Goal: Transaction & Acquisition: Purchase product/service

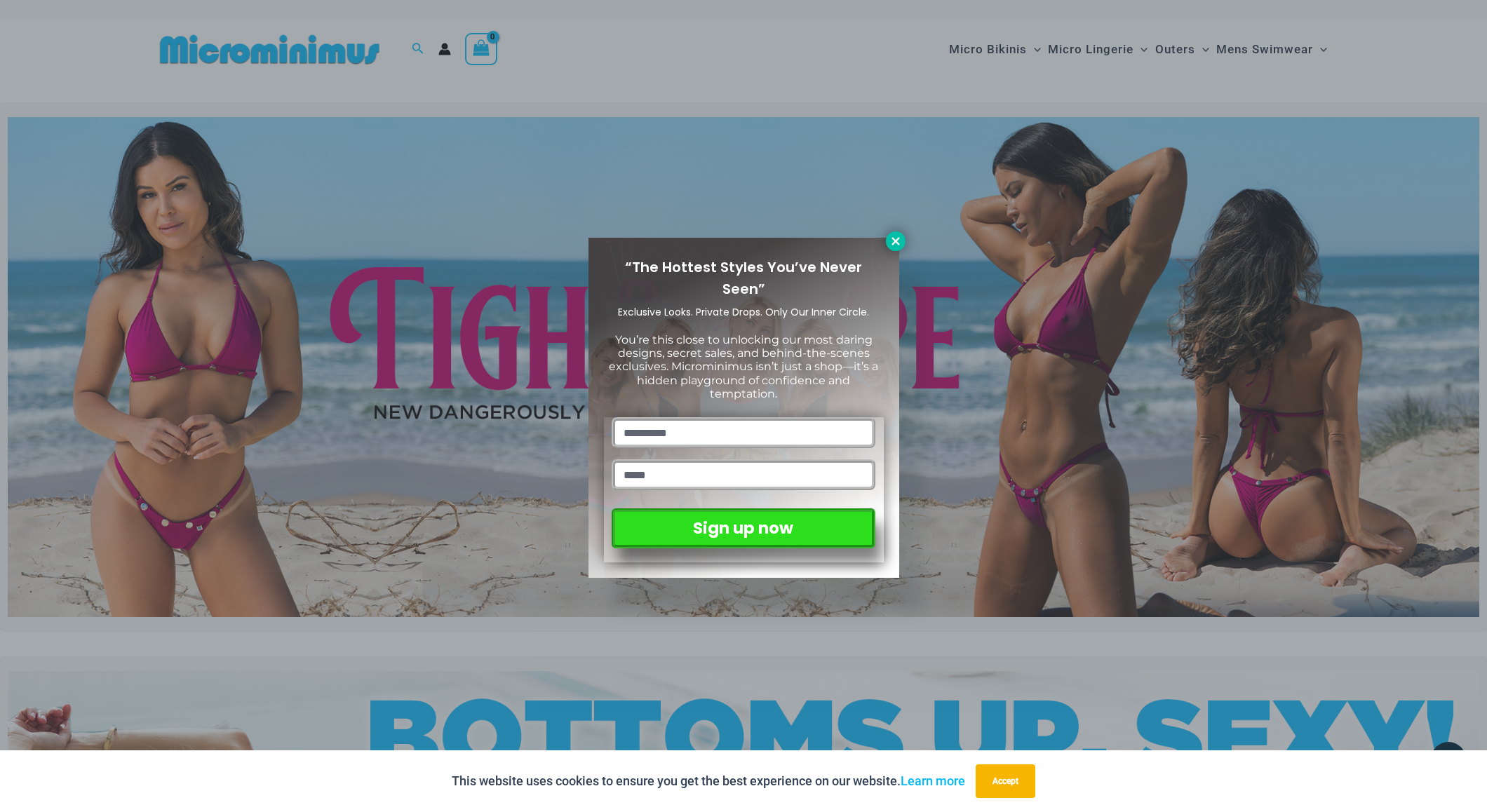
click at [890, 244] on icon at bounding box center [896, 241] width 12 height 12
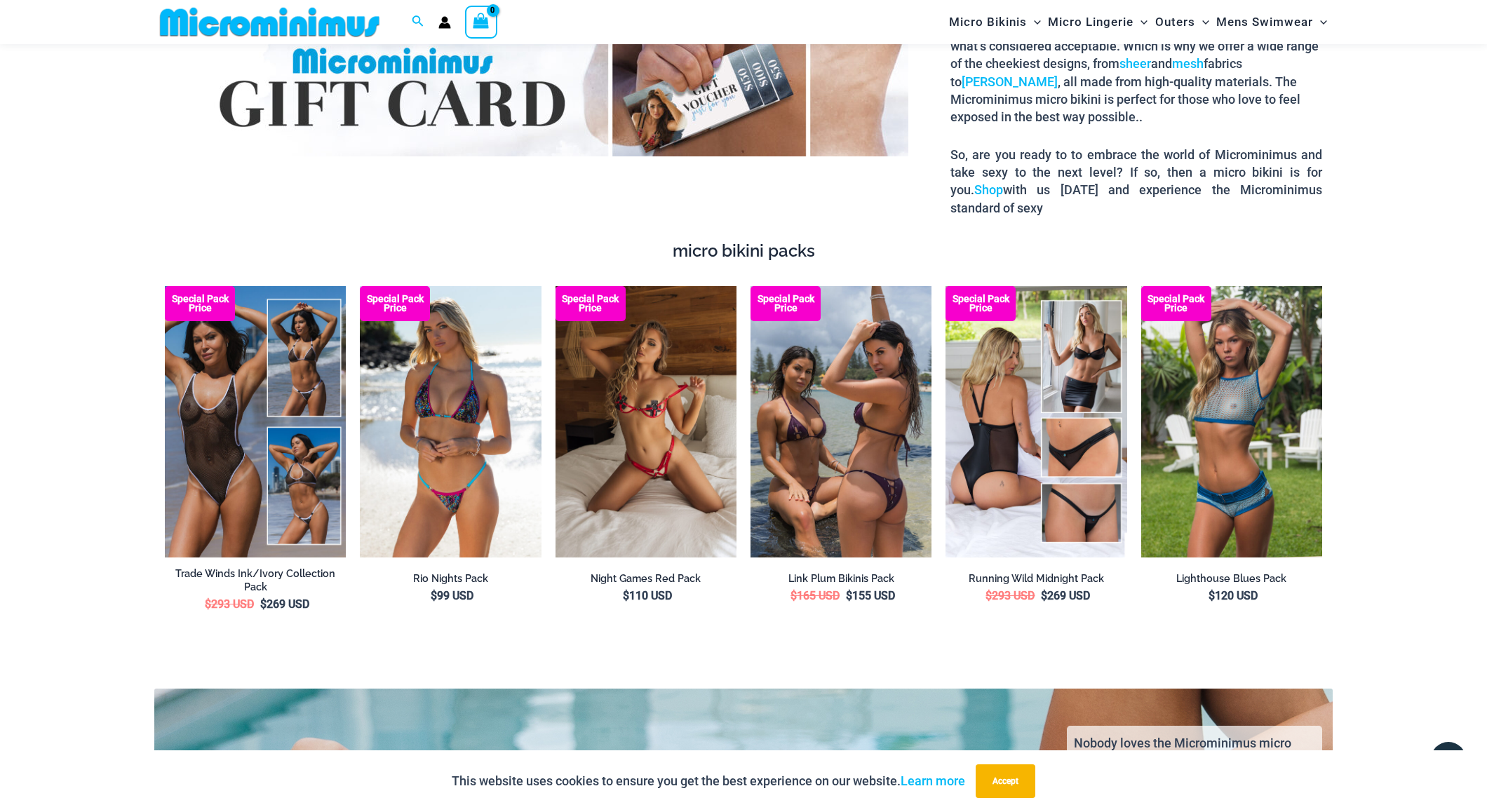
scroll to position [2625, 0]
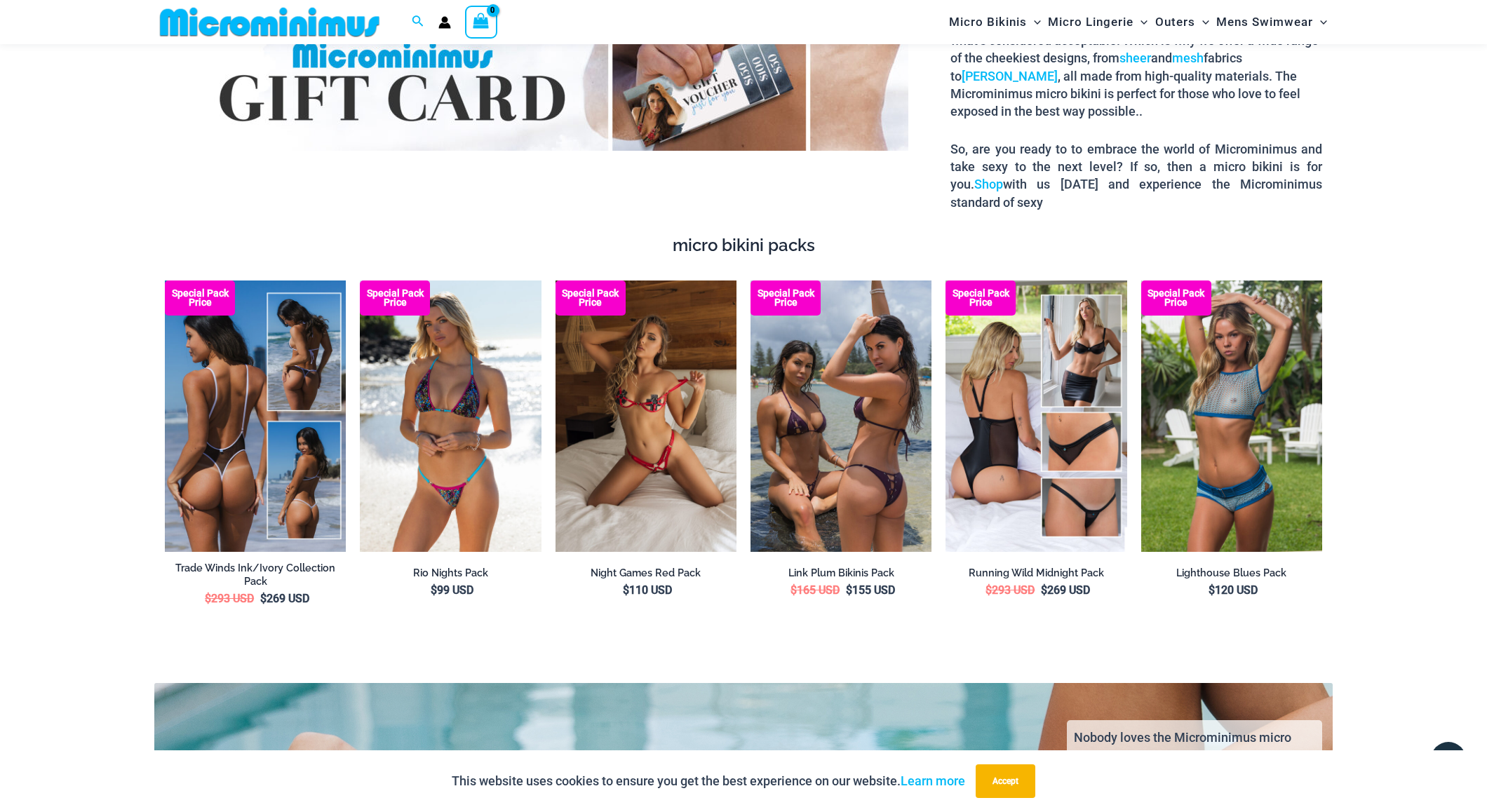
click at [207, 459] on img at bounding box center [255, 416] width 181 height 271
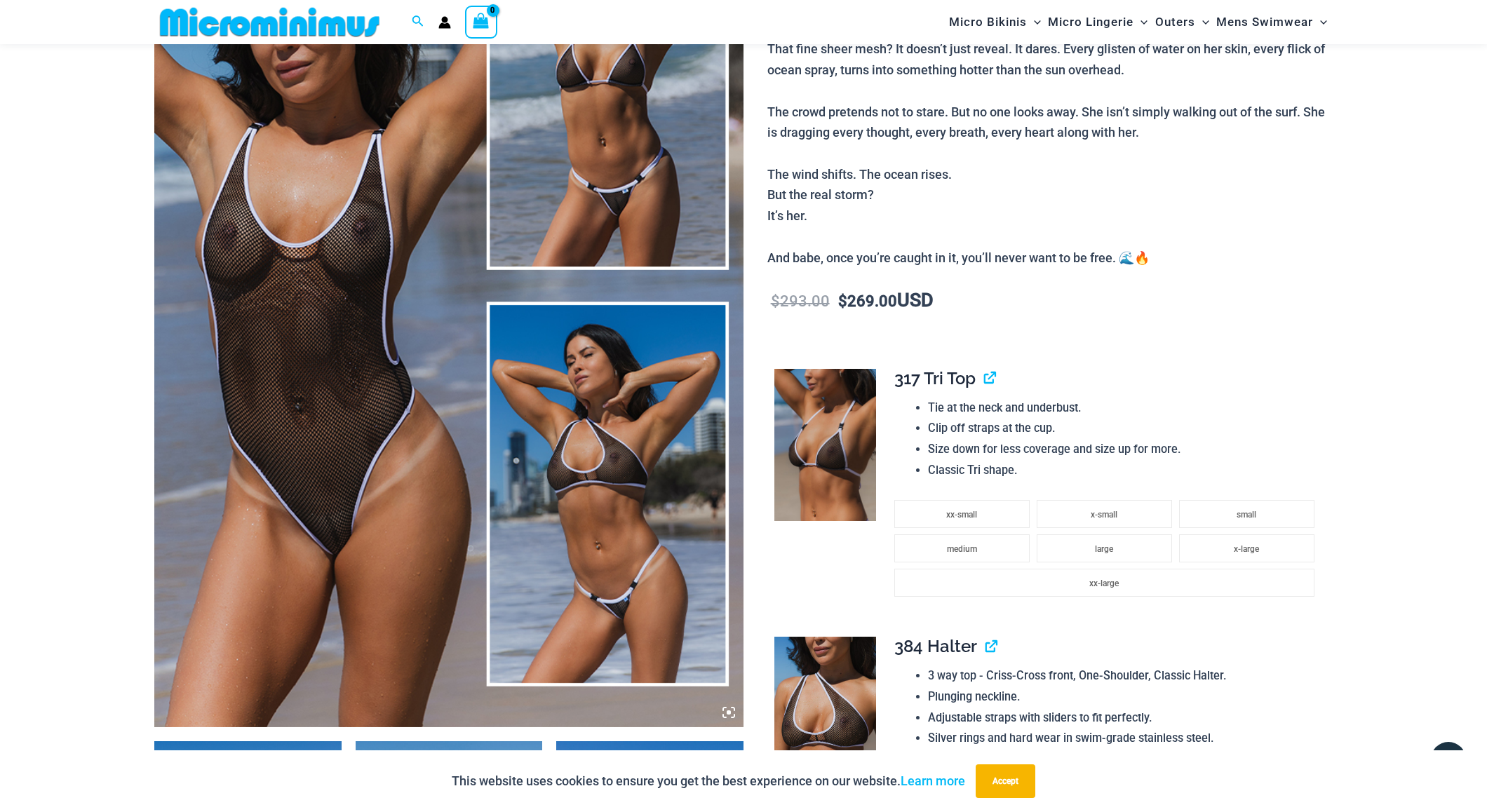
scroll to position [291, 0]
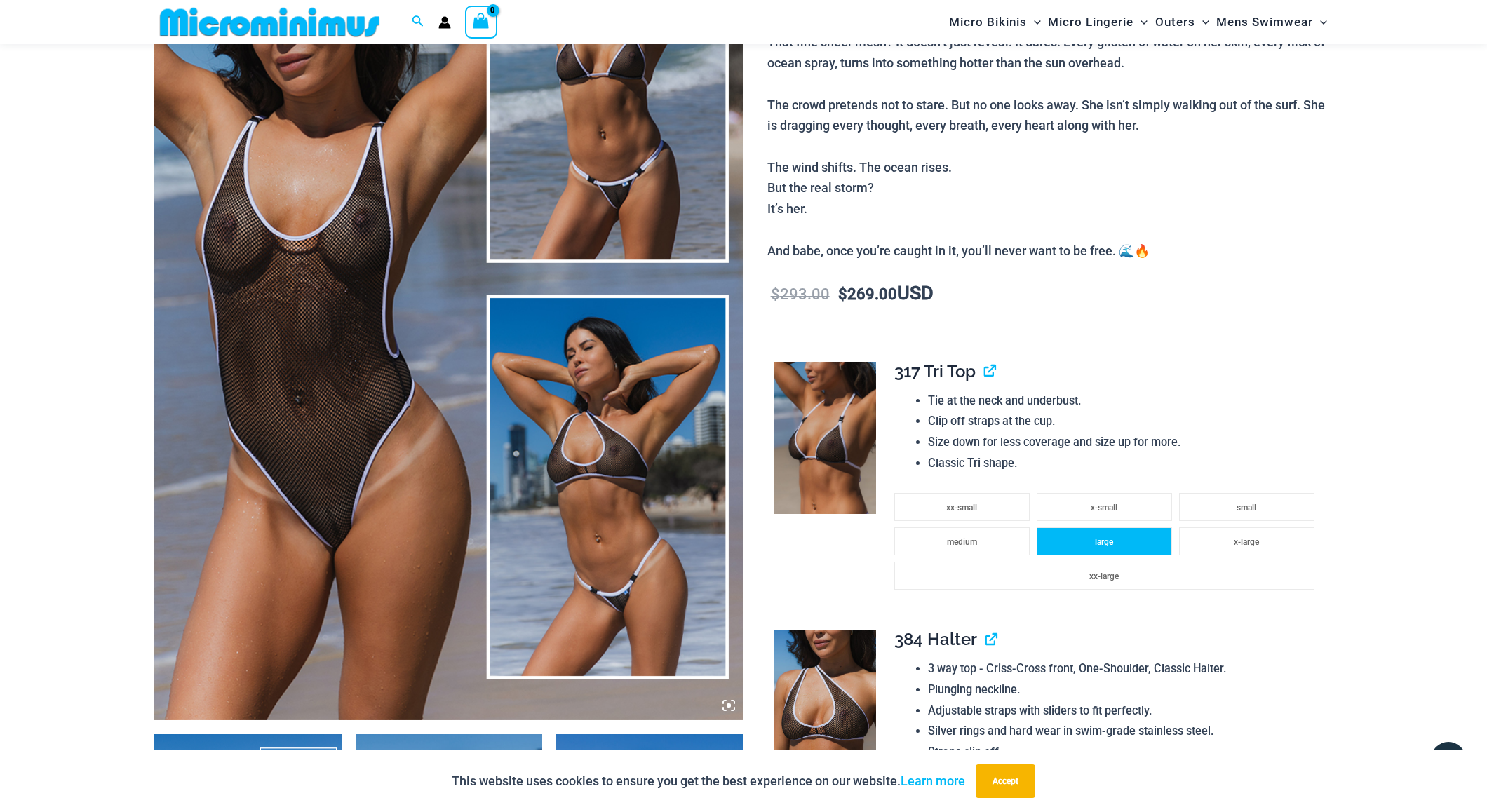
click at [1138, 534] on li "large" at bounding box center [1105, 542] width 136 height 28
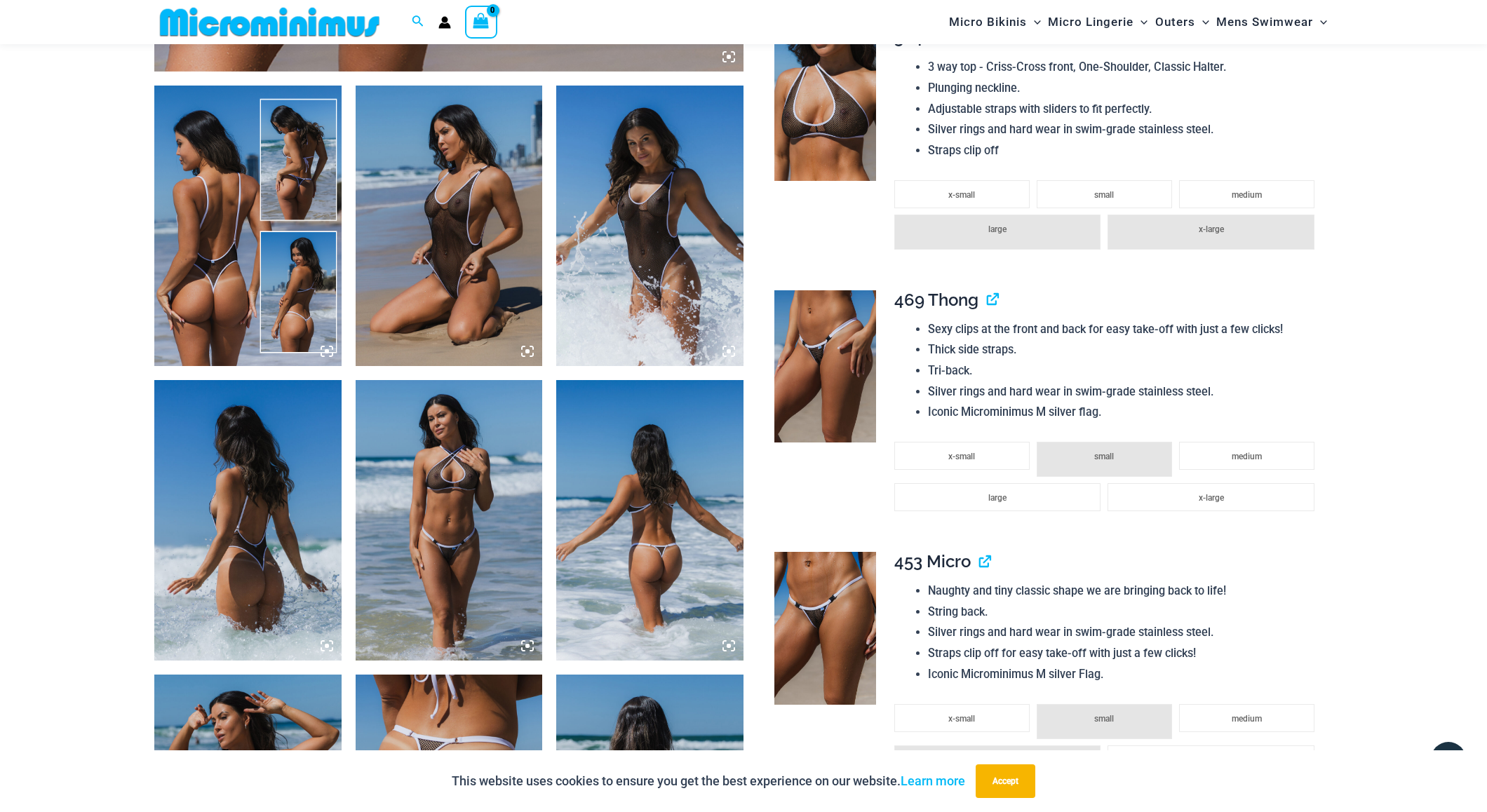
scroll to position [968, 0]
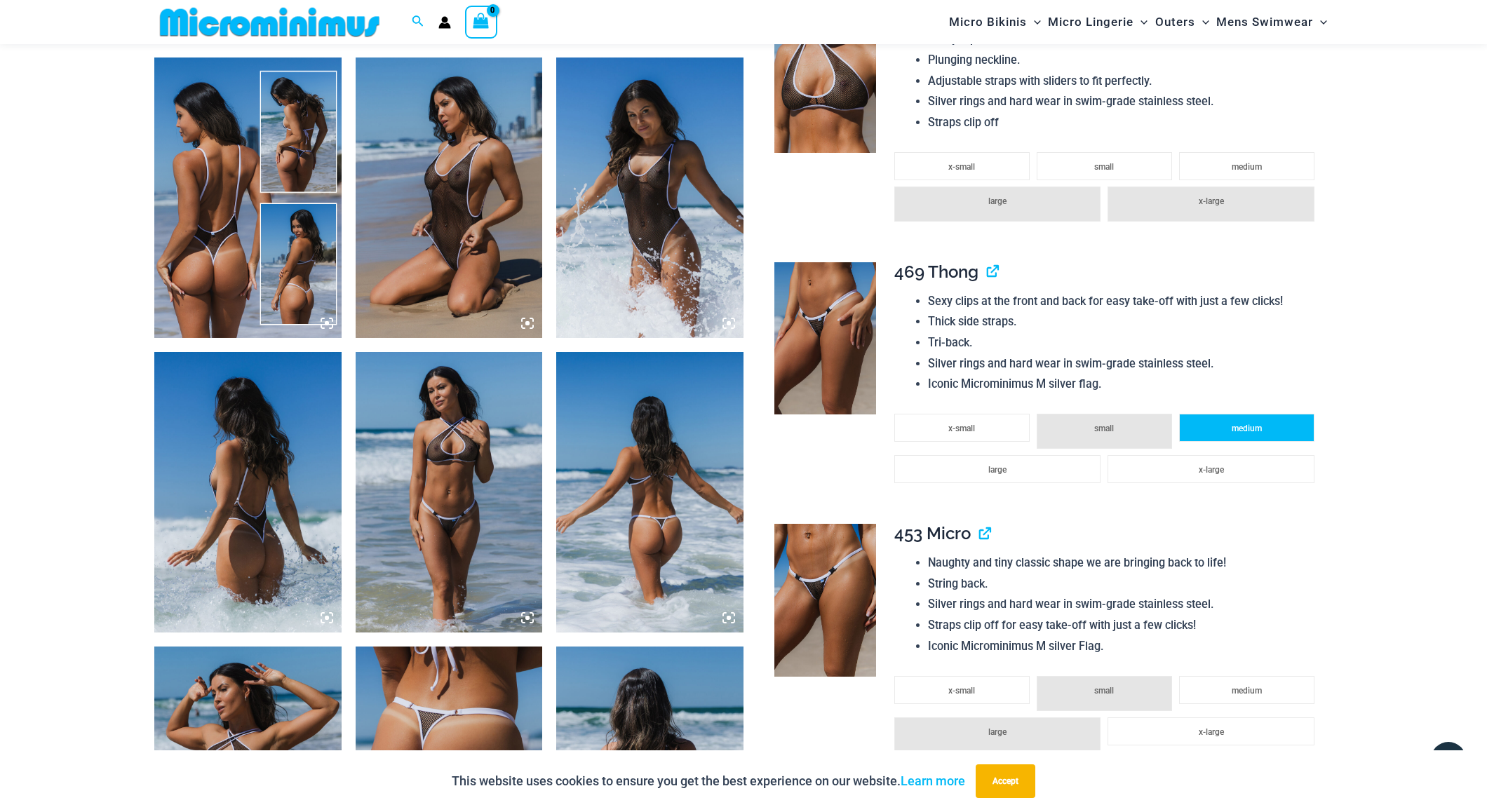
click at [1272, 414] on li "medium" at bounding box center [1247, 428] width 136 height 28
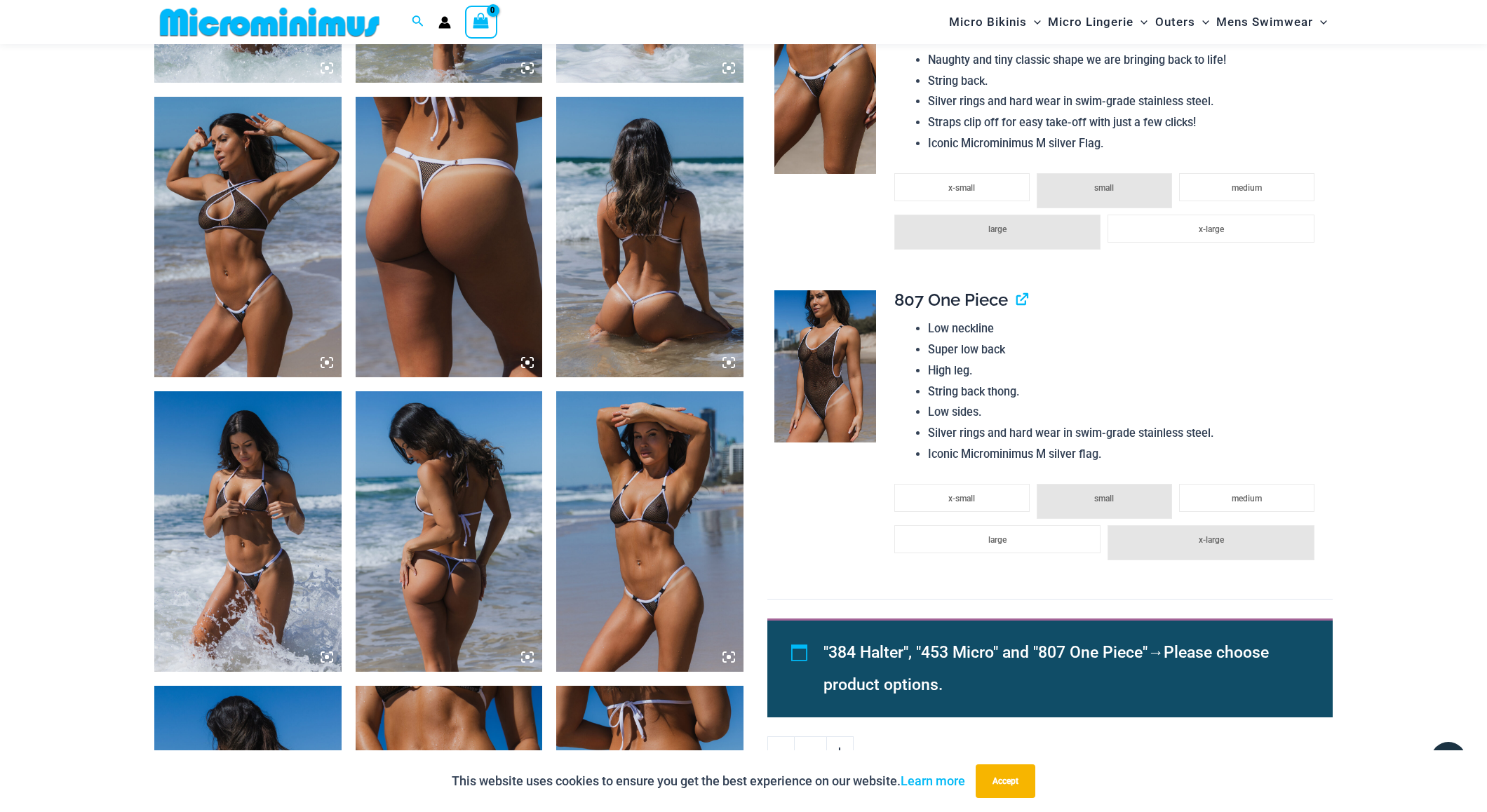
scroll to position [1521, 0]
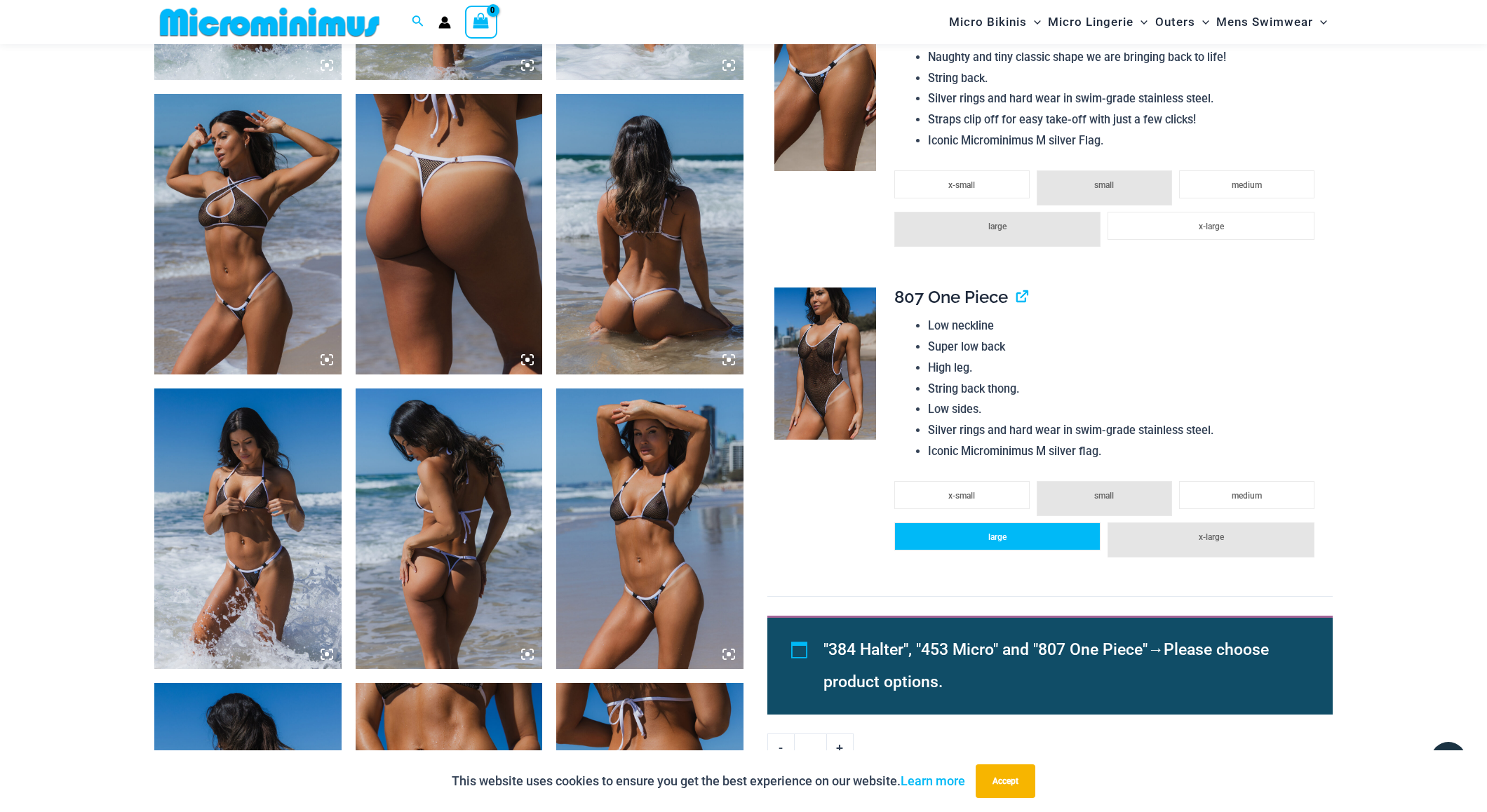
click at [1049, 523] on li "large" at bounding box center [997, 537] width 206 height 28
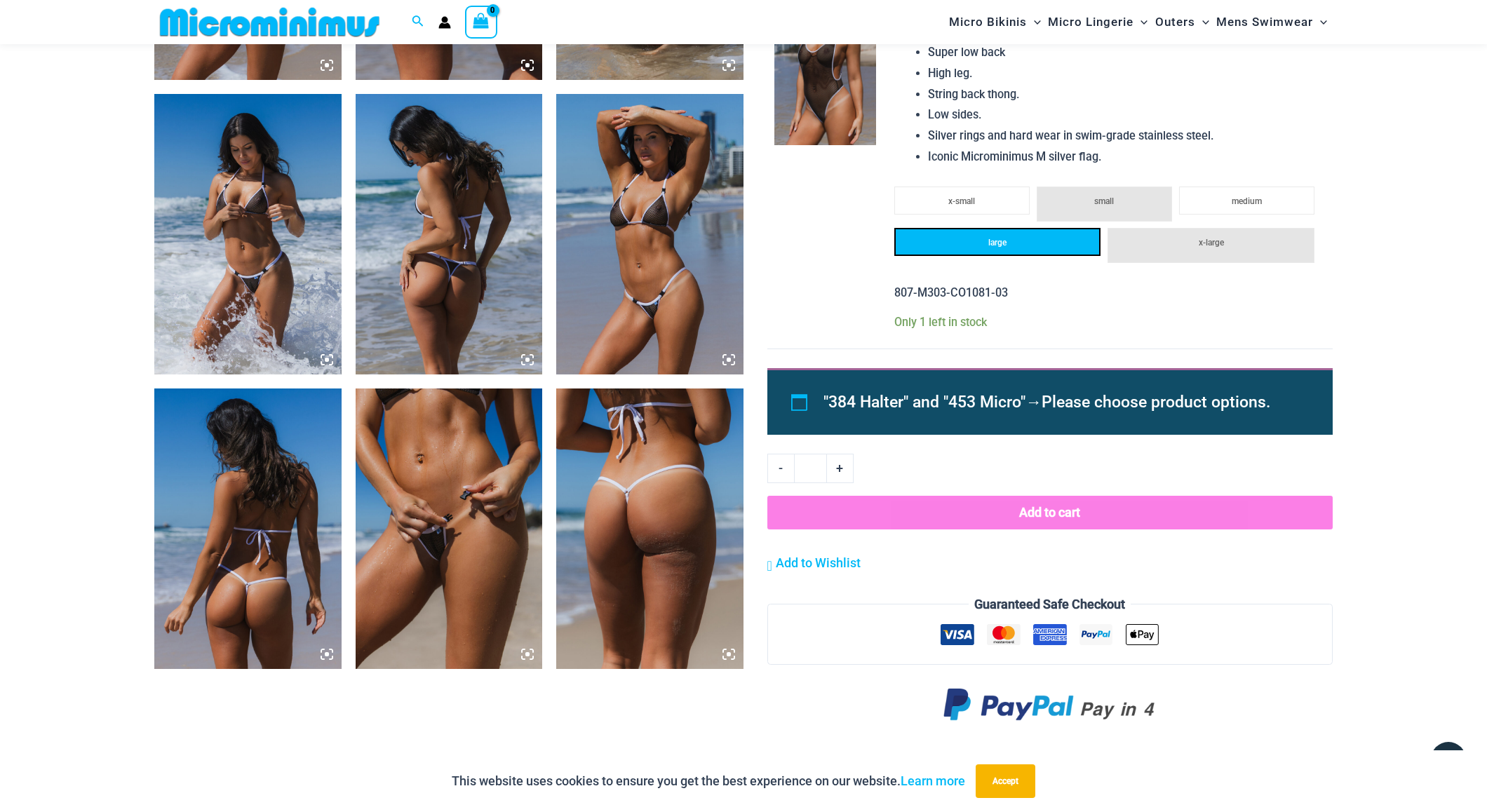
scroll to position [1818, 0]
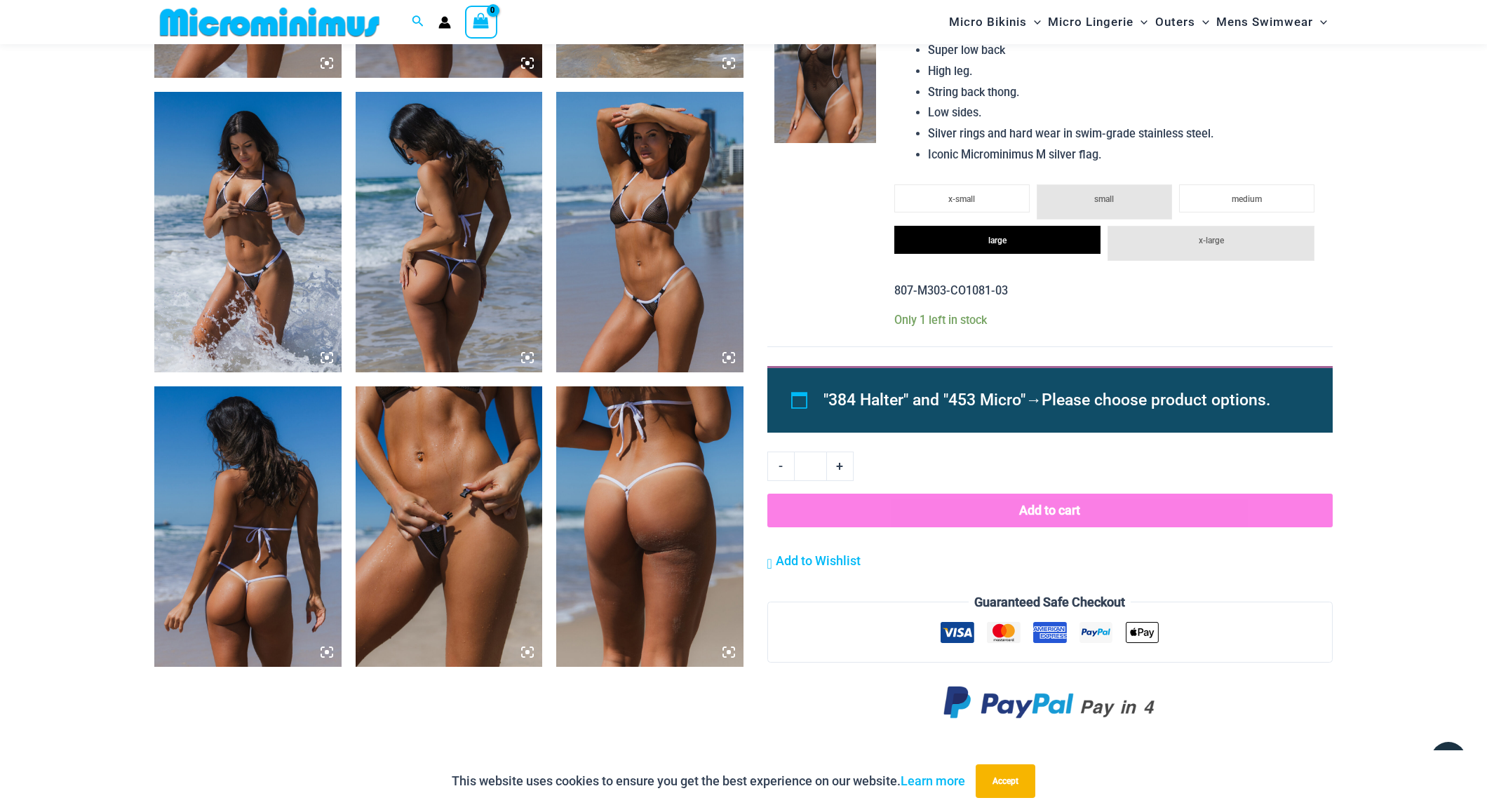
click at [1040, 501] on button "Add to cart" at bounding box center [1050, 510] width 566 height 33
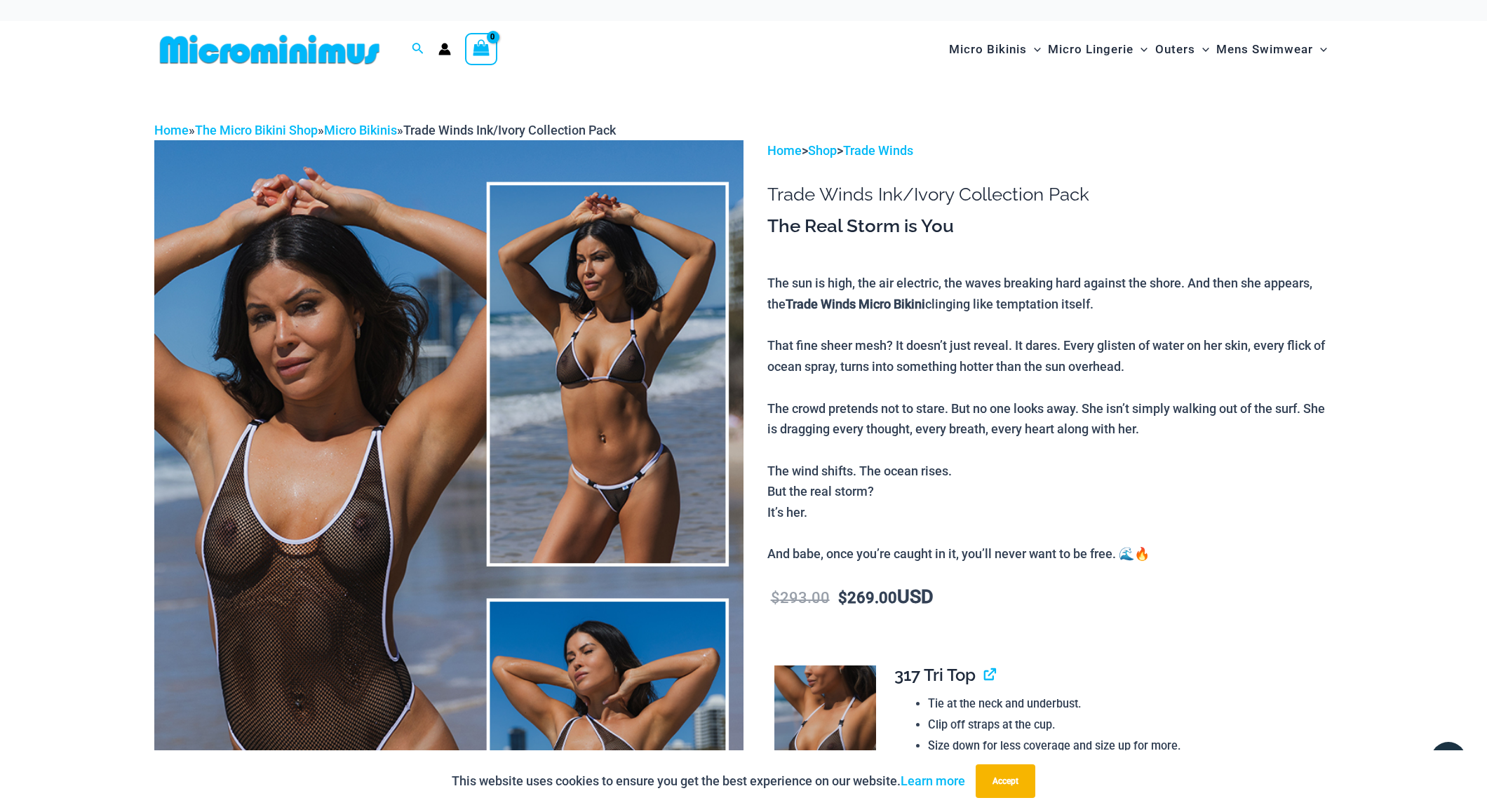
scroll to position [0, 0]
click at [394, 126] on link "Micro Bikinis" at bounding box center [361, 130] width 73 height 15
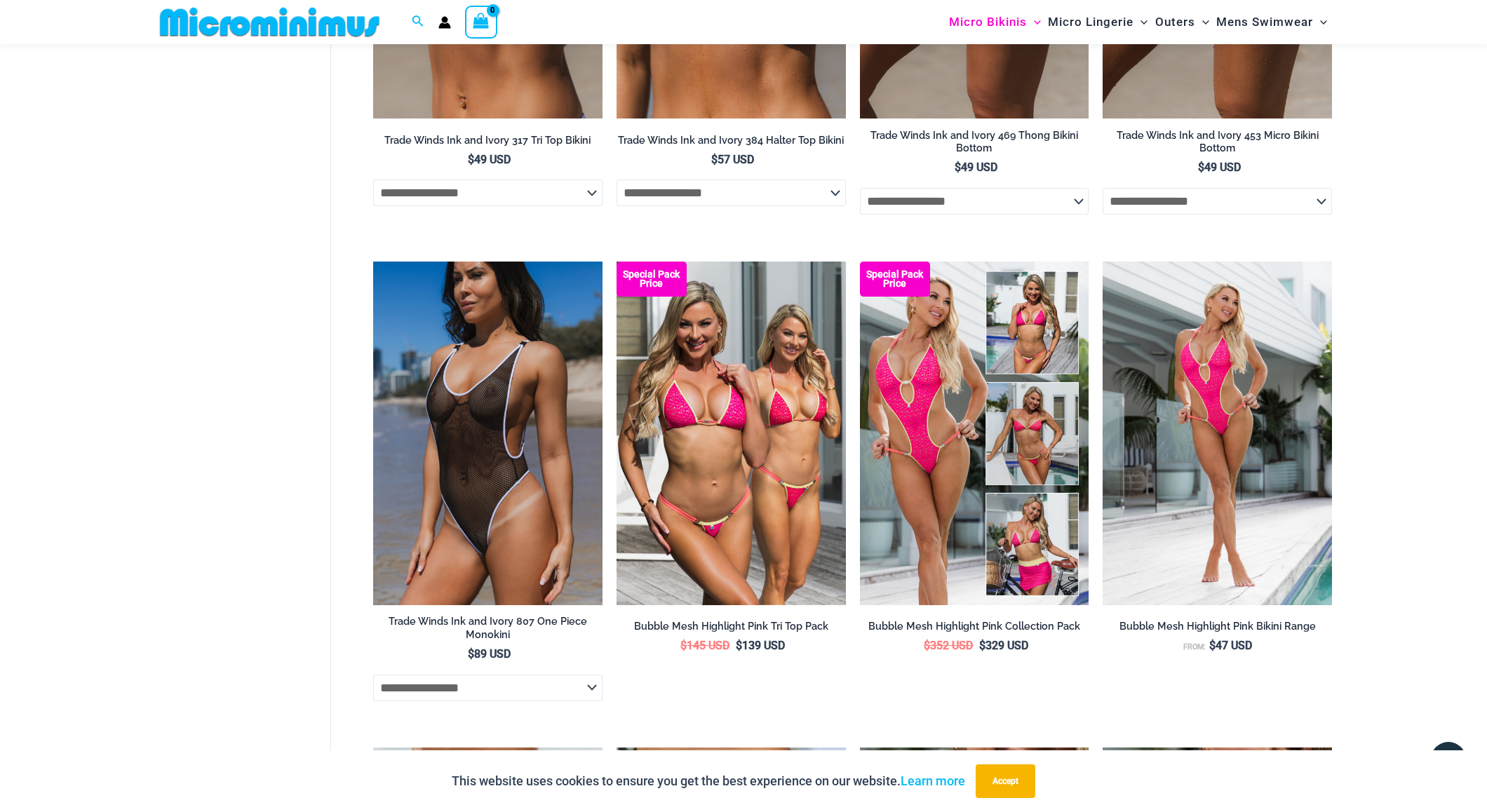
scroll to position [1644, 0]
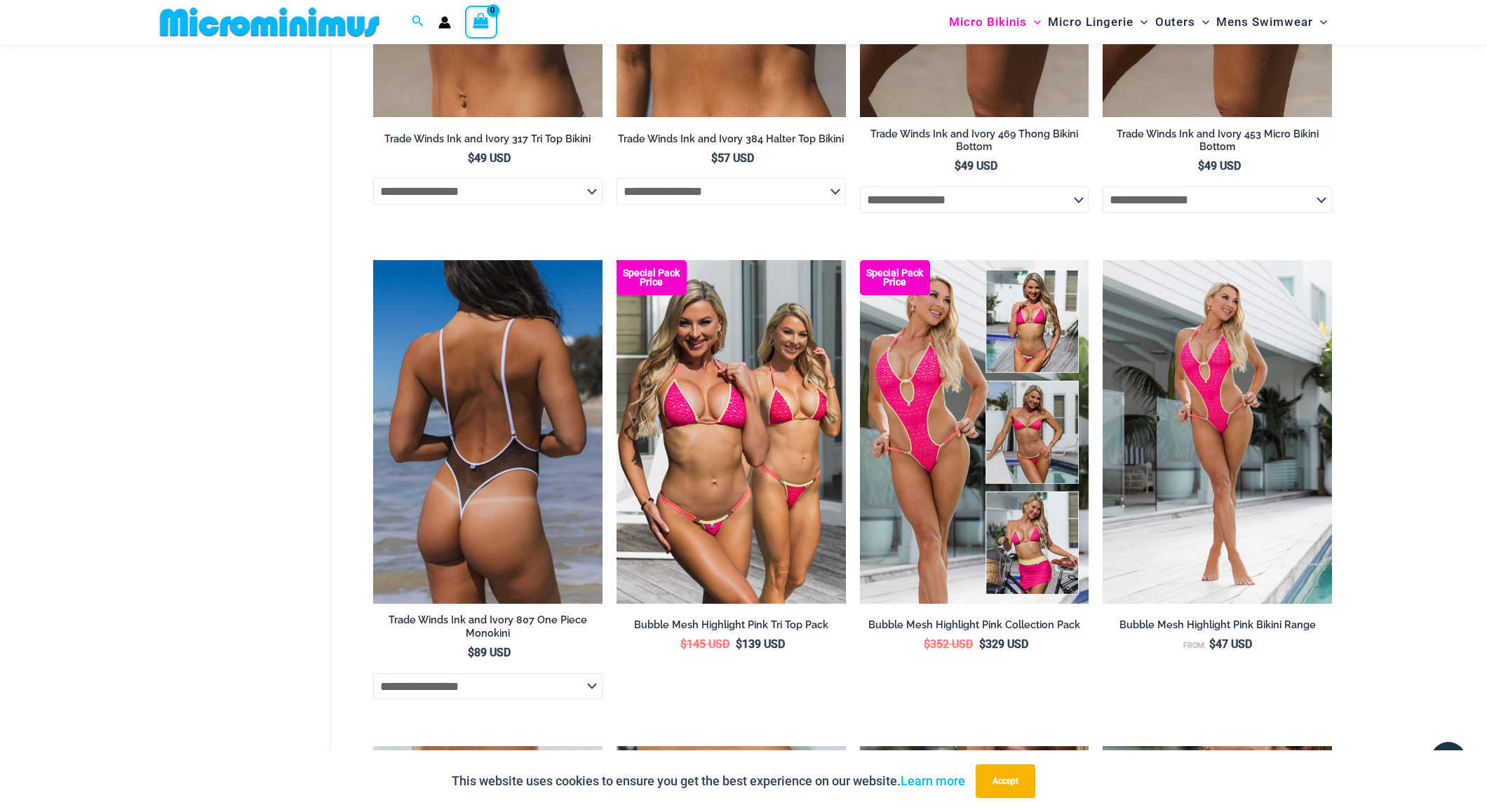
click at [474, 496] on img at bounding box center [488, 432] width 230 height 343
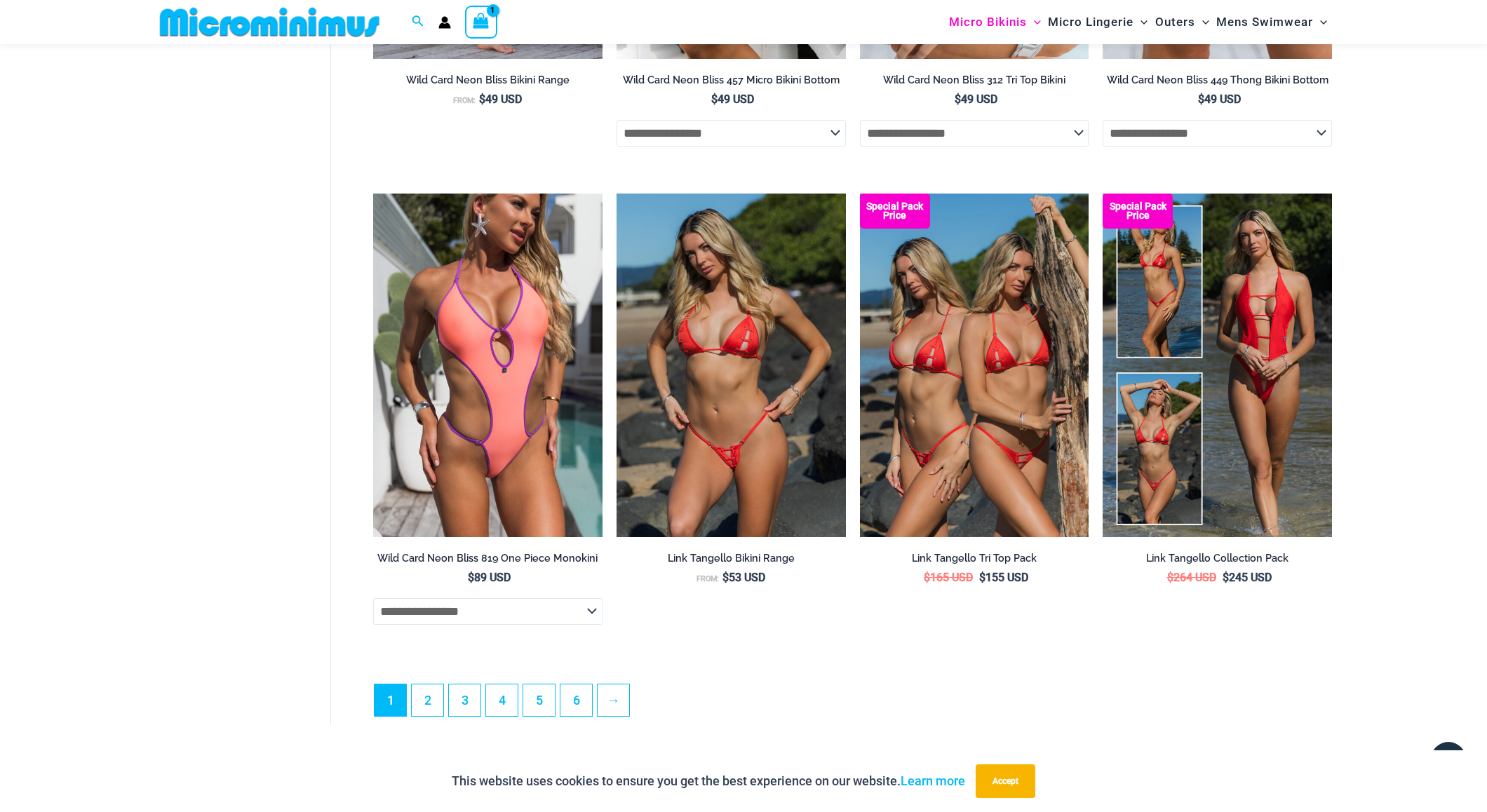
scroll to position [3649, 0]
click at [622, 710] on link "→" at bounding box center [613, 699] width 31 height 31
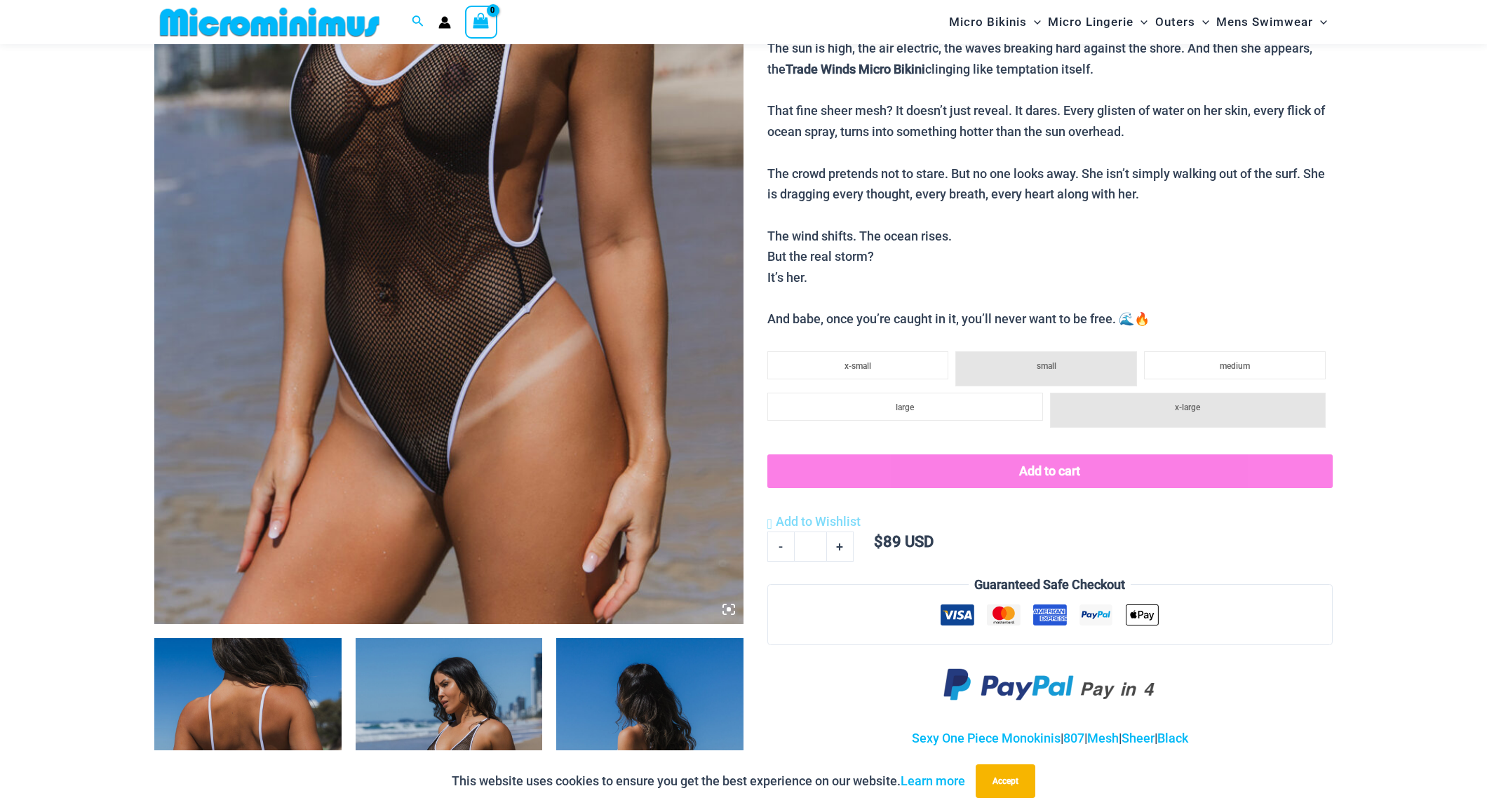
scroll to position [388, 0]
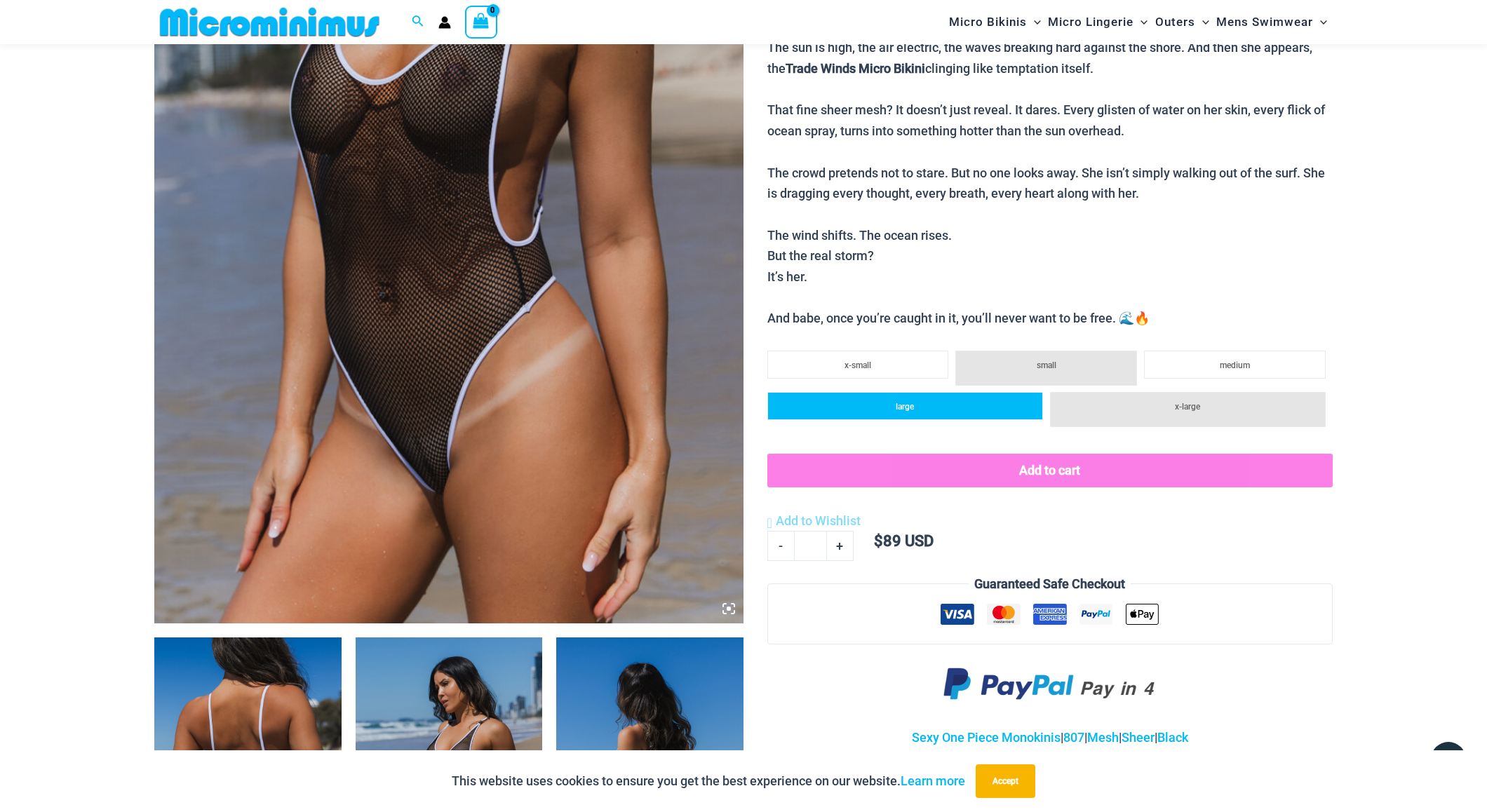
click at [936, 393] on li "large" at bounding box center [905, 406] width 276 height 28
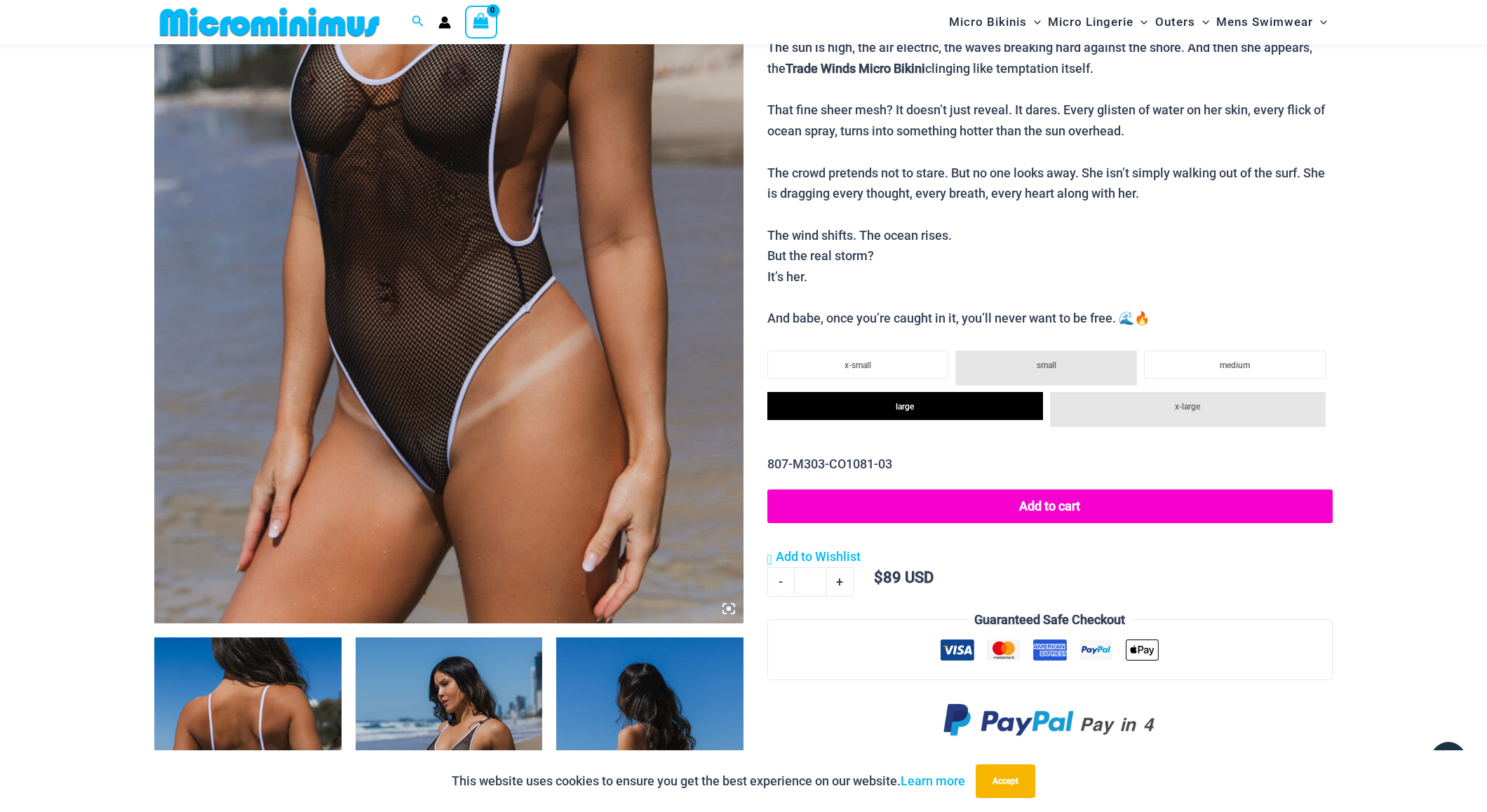
click at [984, 489] on button "Add to cart" at bounding box center [1050, 506] width 566 height 33
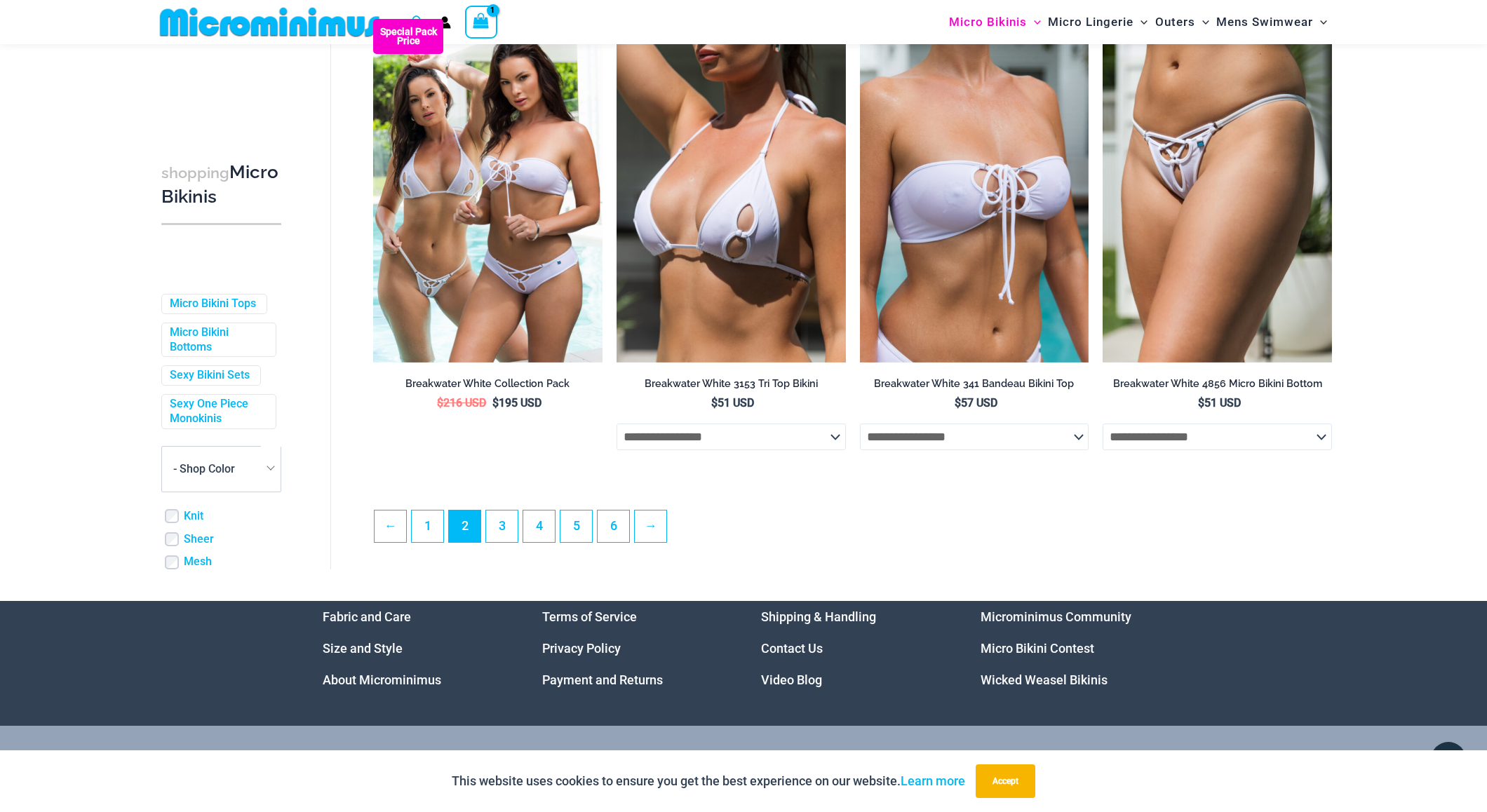
scroll to position [3518, 0]
click at [658, 537] on link "→" at bounding box center [650, 526] width 31 height 31
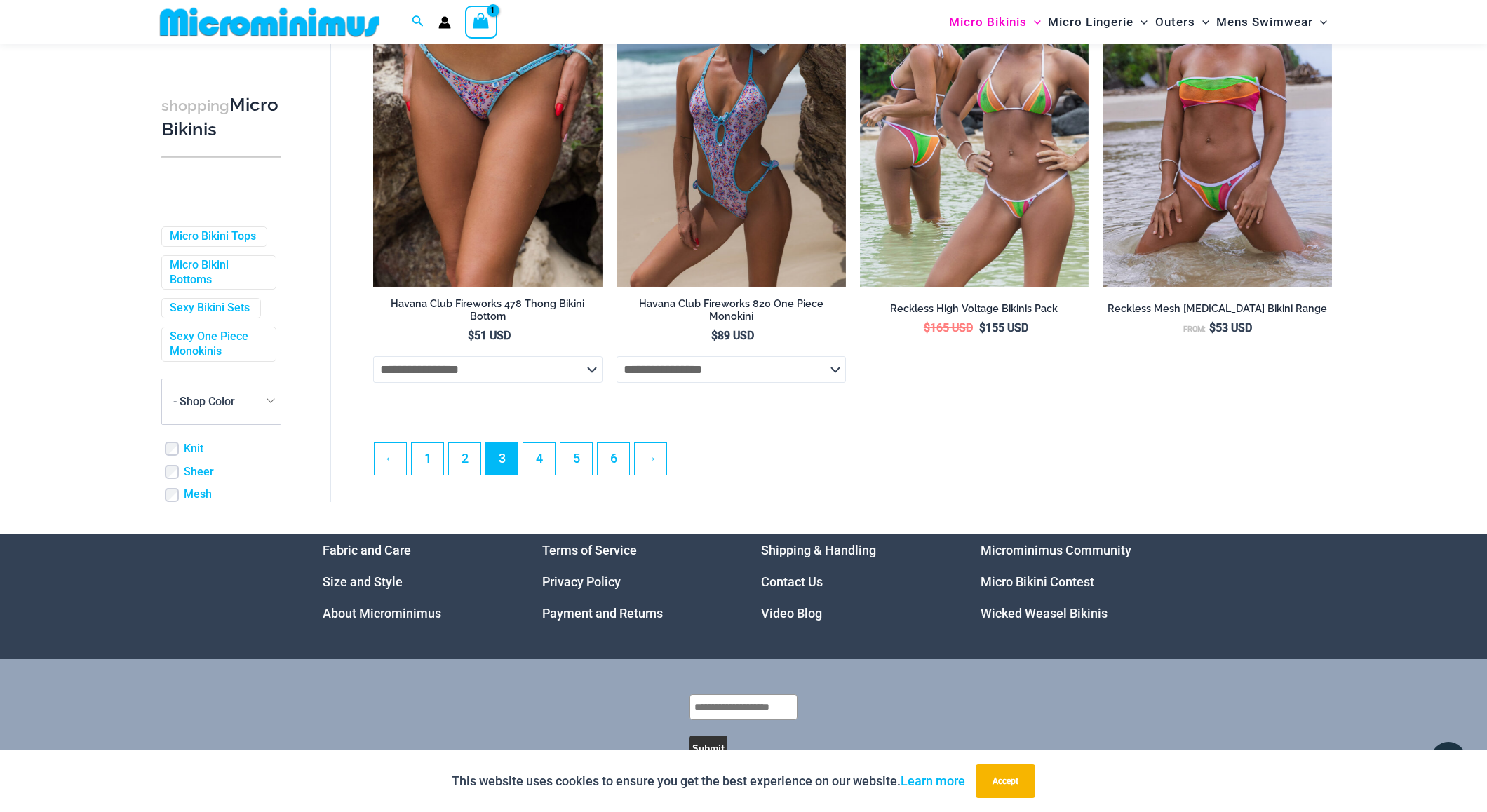
scroll to position [3578, 0]
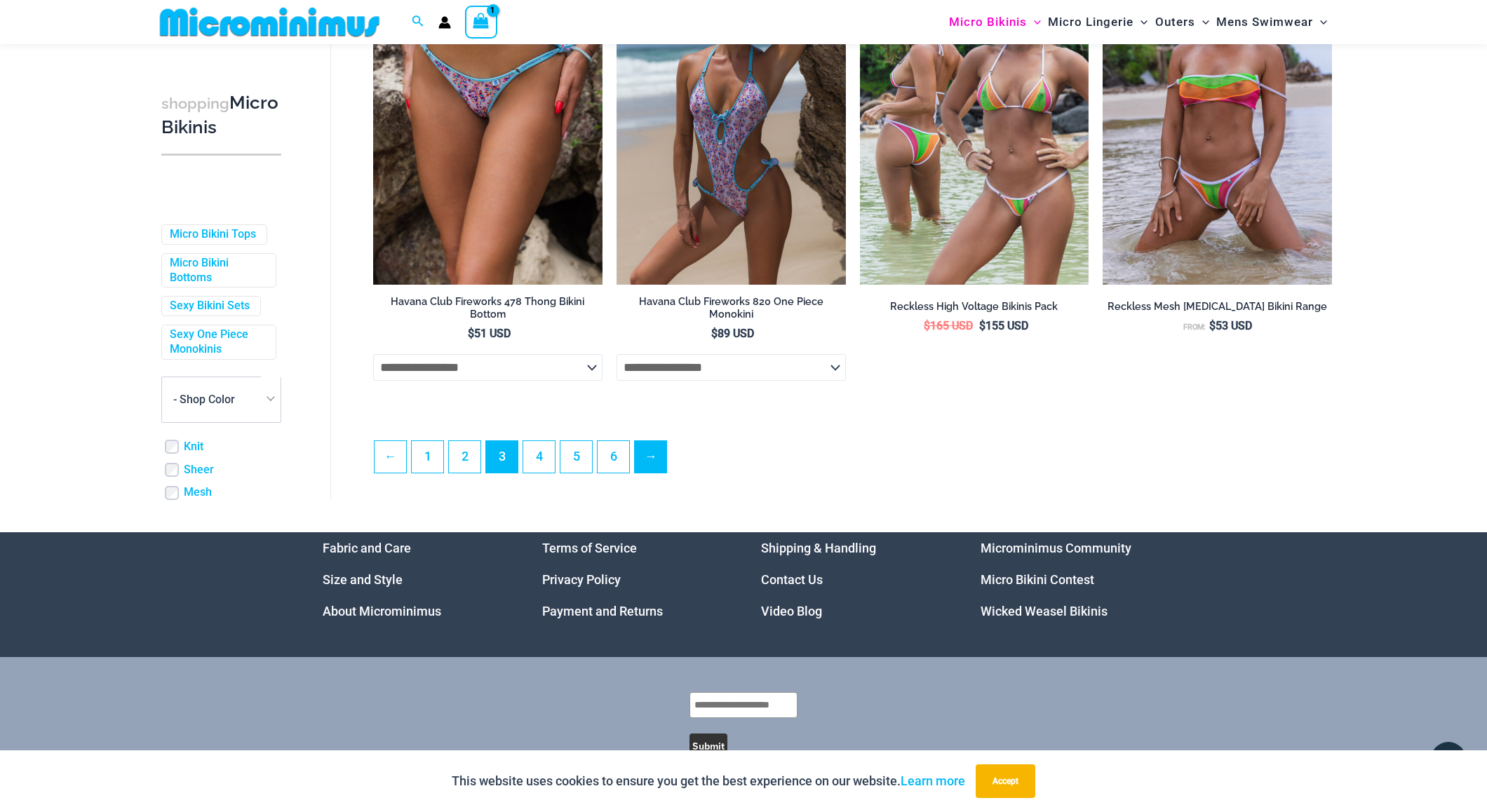
click at [653, 464] on link "→" at bounding box center [650, 456] width 31 height 31
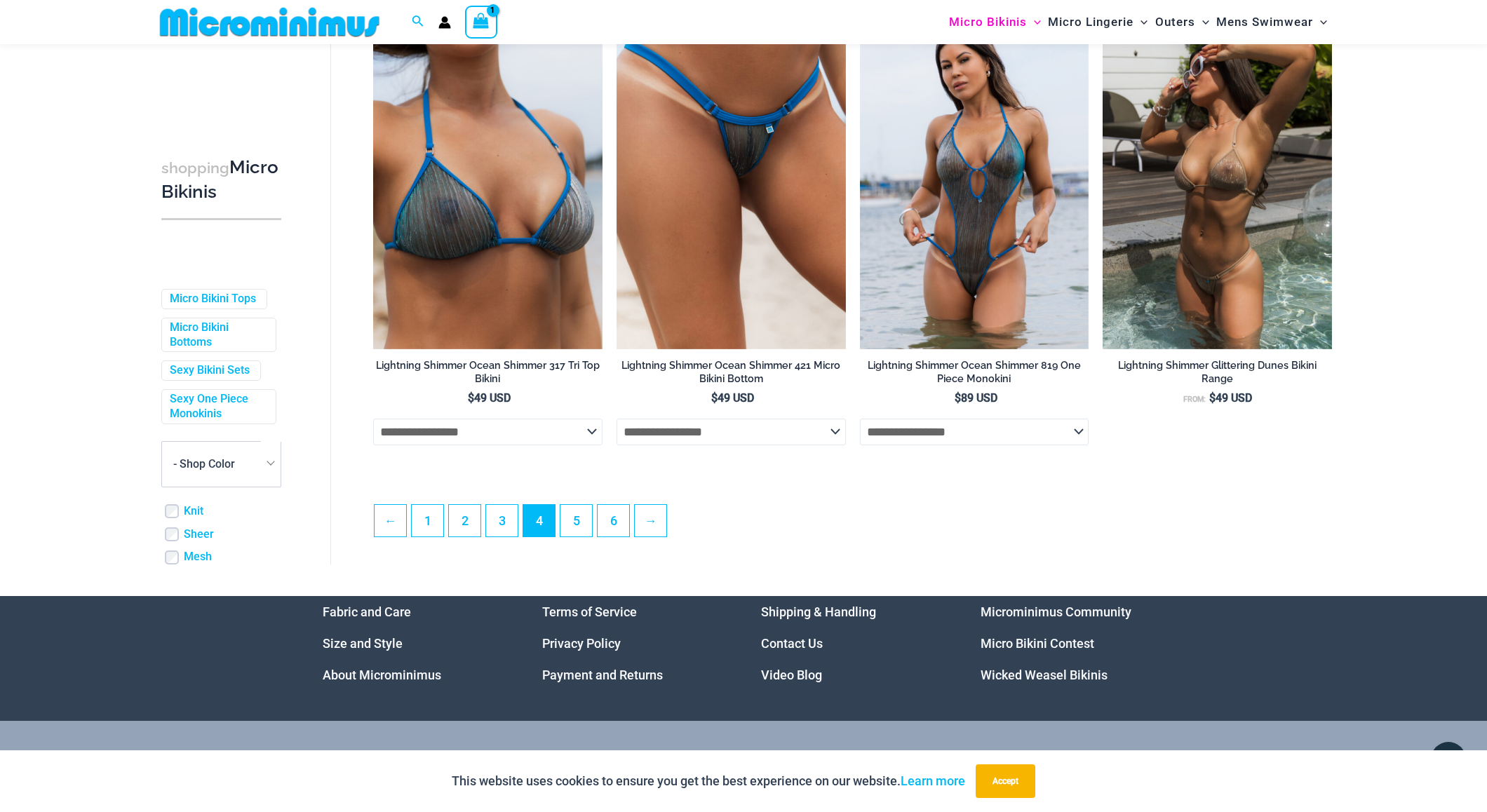
scroll to position [3511, 0]
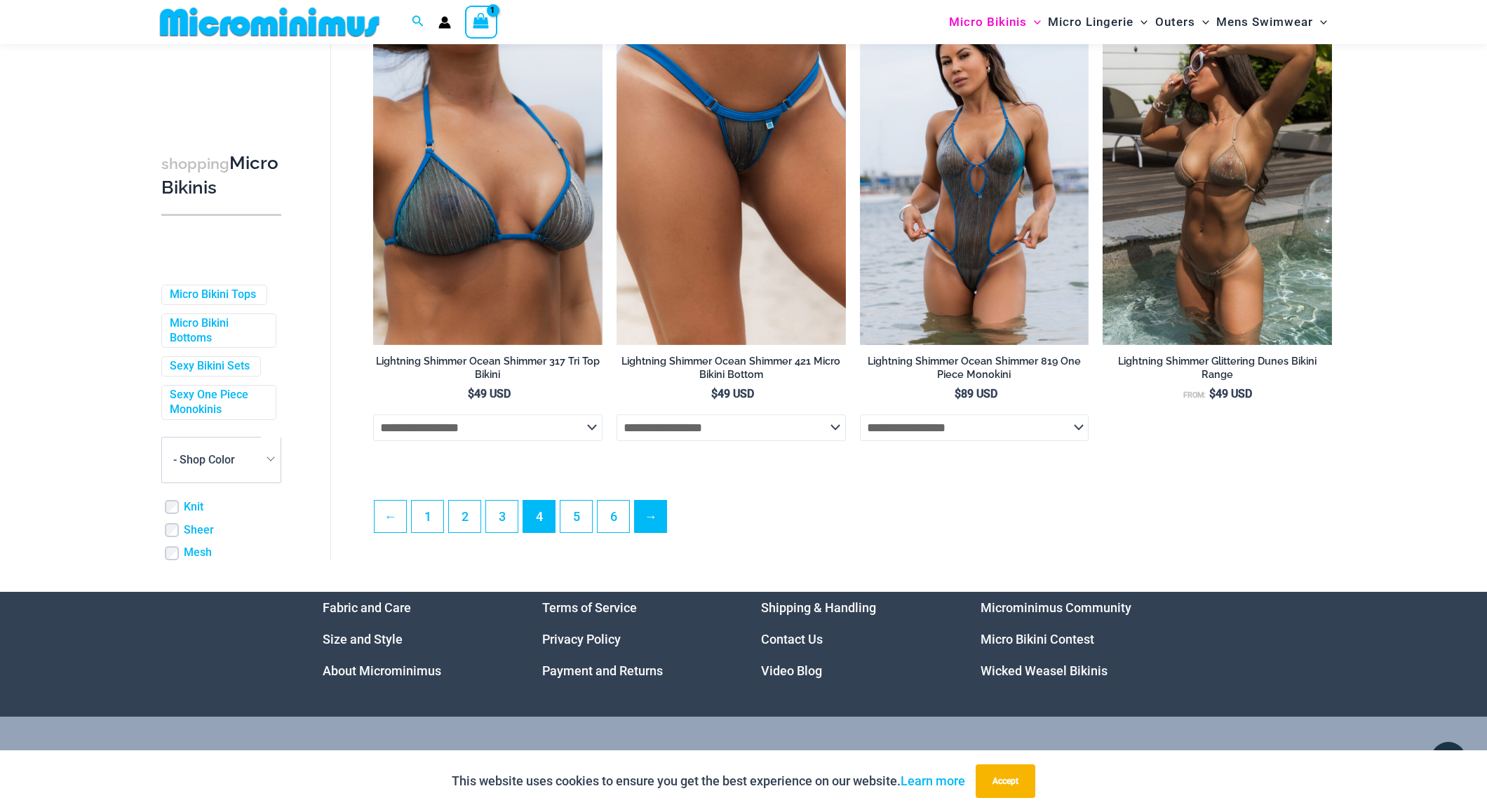
click at [662, 519] on link "→" at bounding box center [650, 516] width 31 height 31
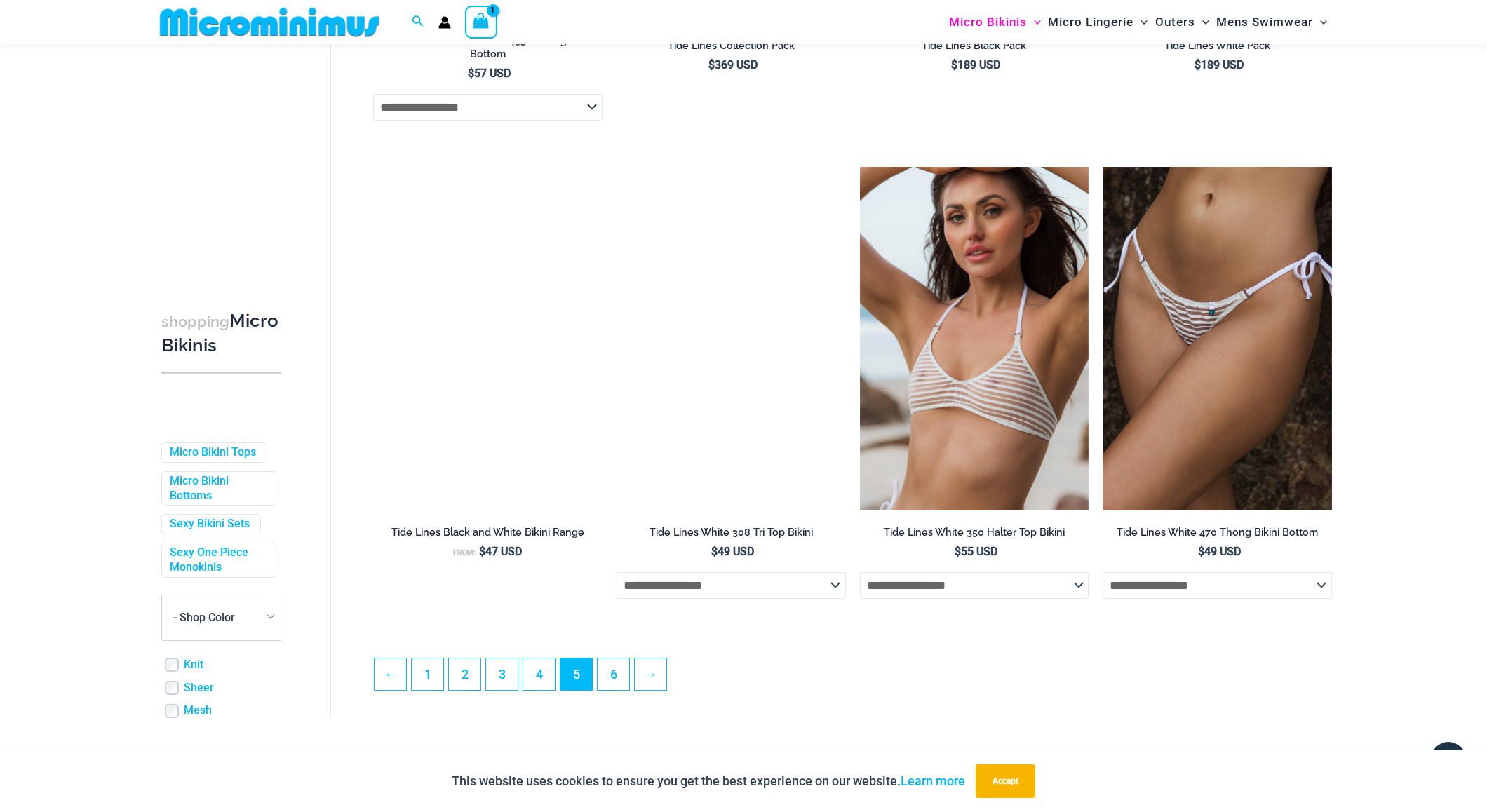
scroll to position [3335, 0]
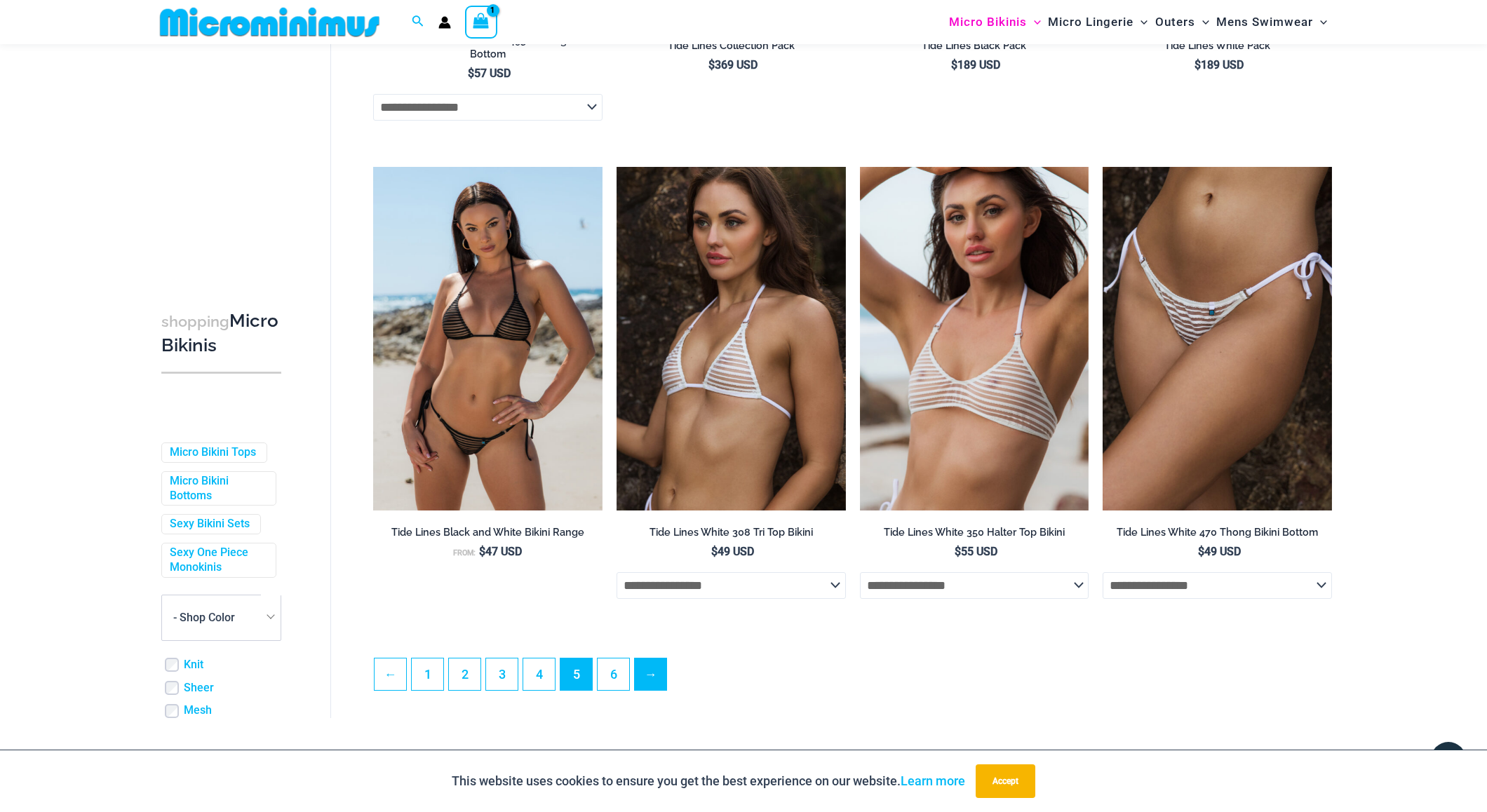
click at [653, 675] on link "→" at bounding box center [650, 674] width 31 height 31
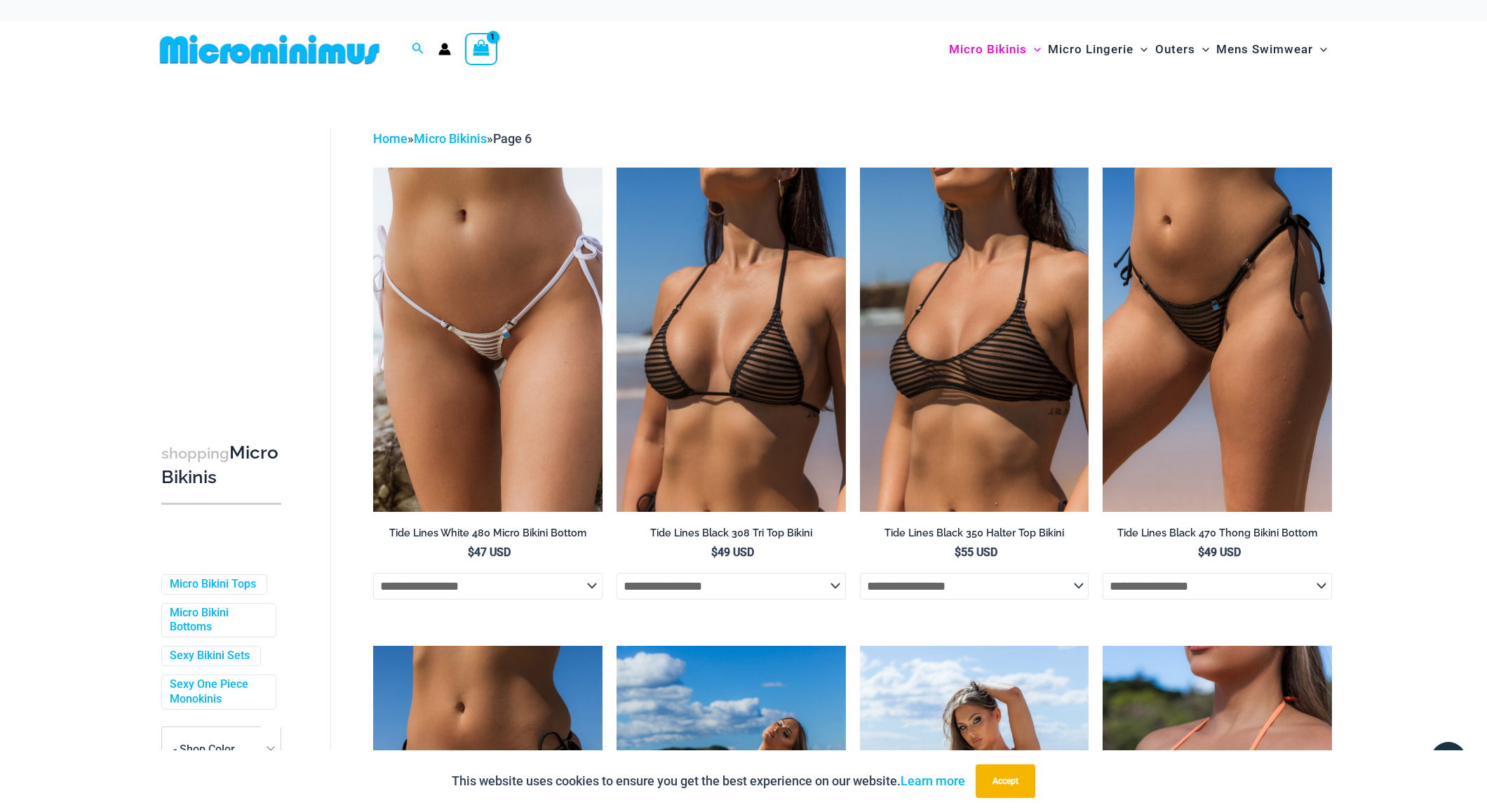
click at [274, 55] on img at bounding box center [270, 48] width 231 height 31
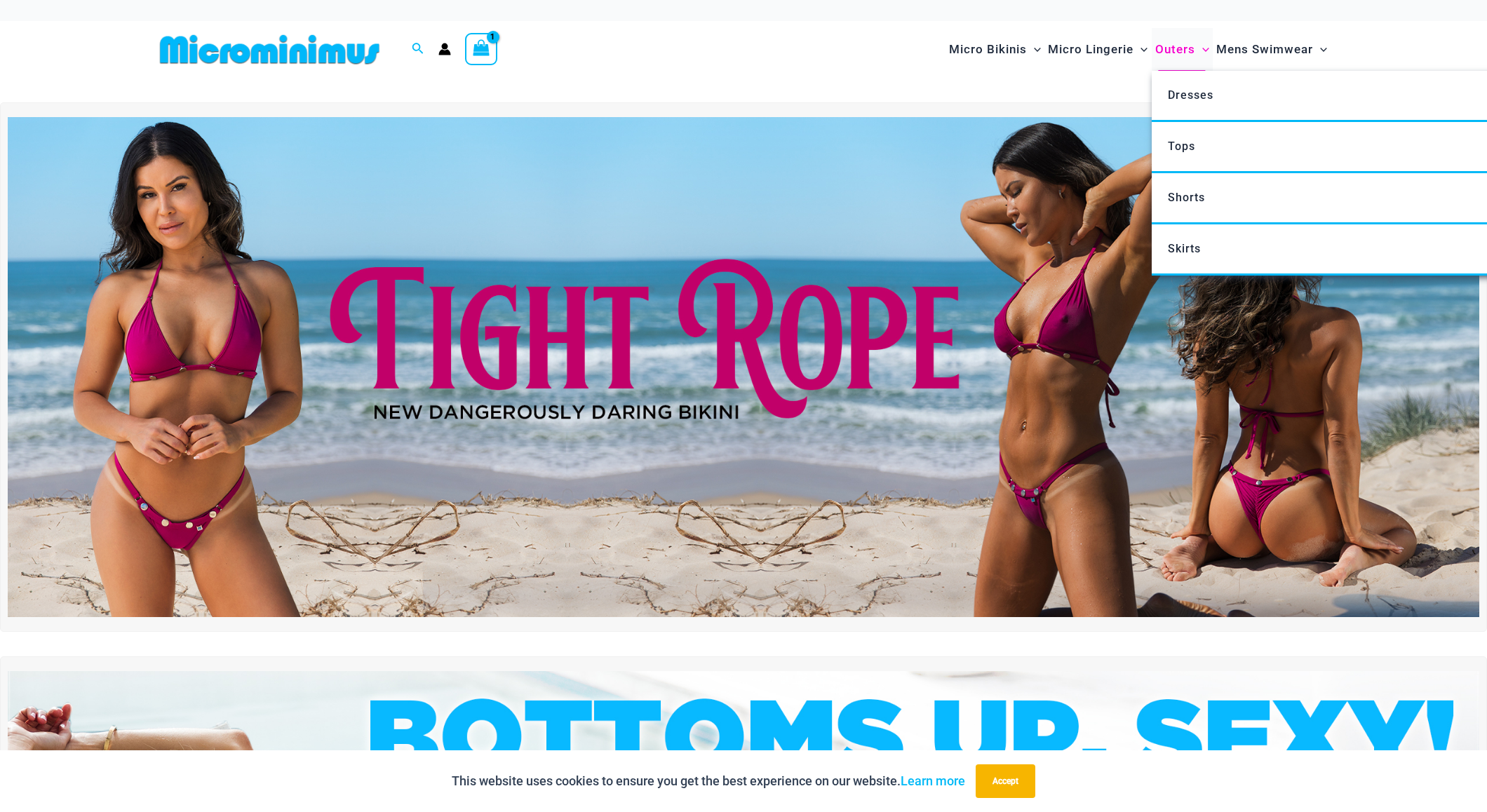
click at [1180, 48] on span "Outers" at bounding box center [1176, 49] width 40 height 36
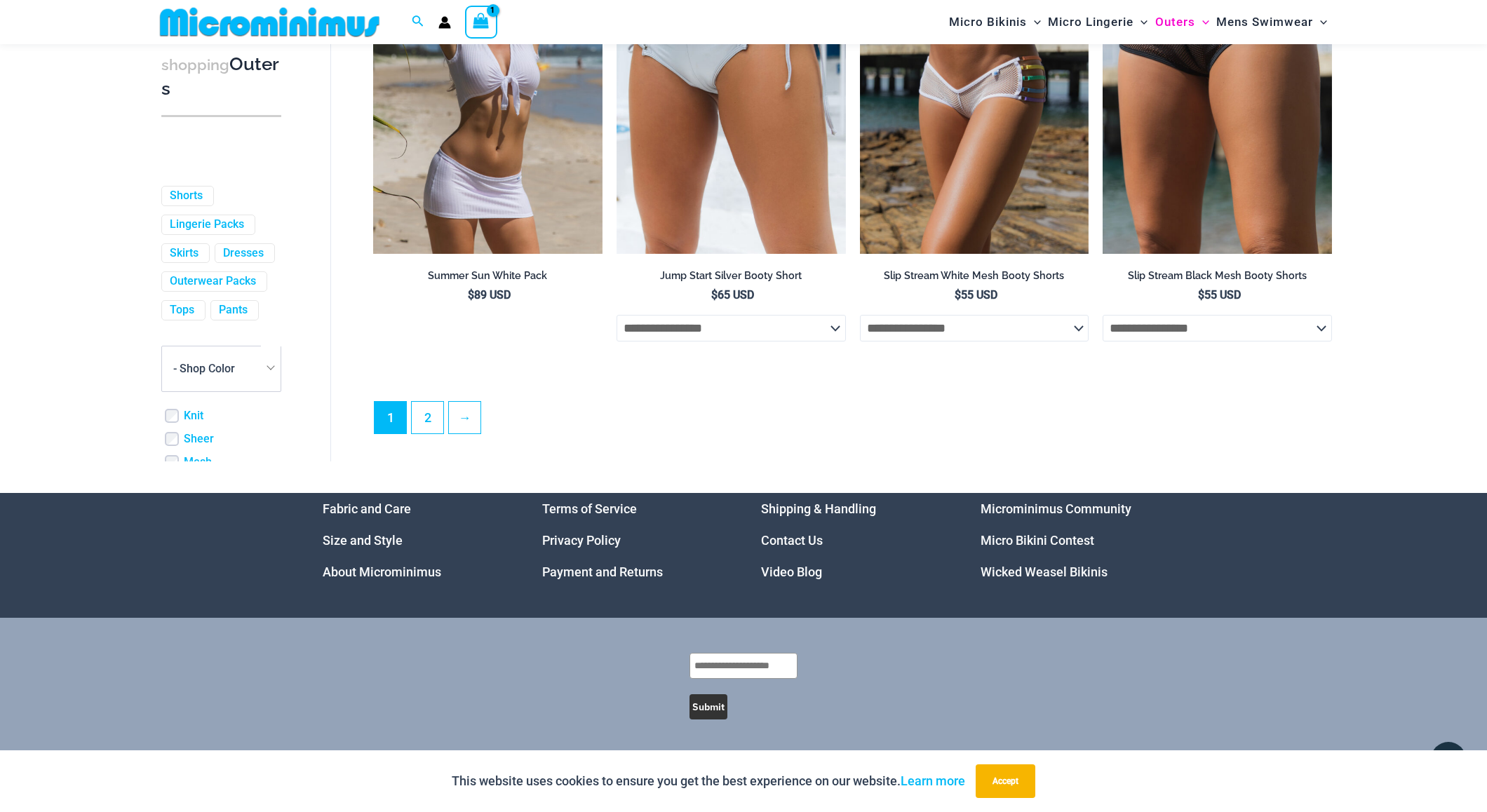
scroll to position [3667, 0]
click at [472, 417] on link "→" at bounding box center [464, 417] width 31 height 31
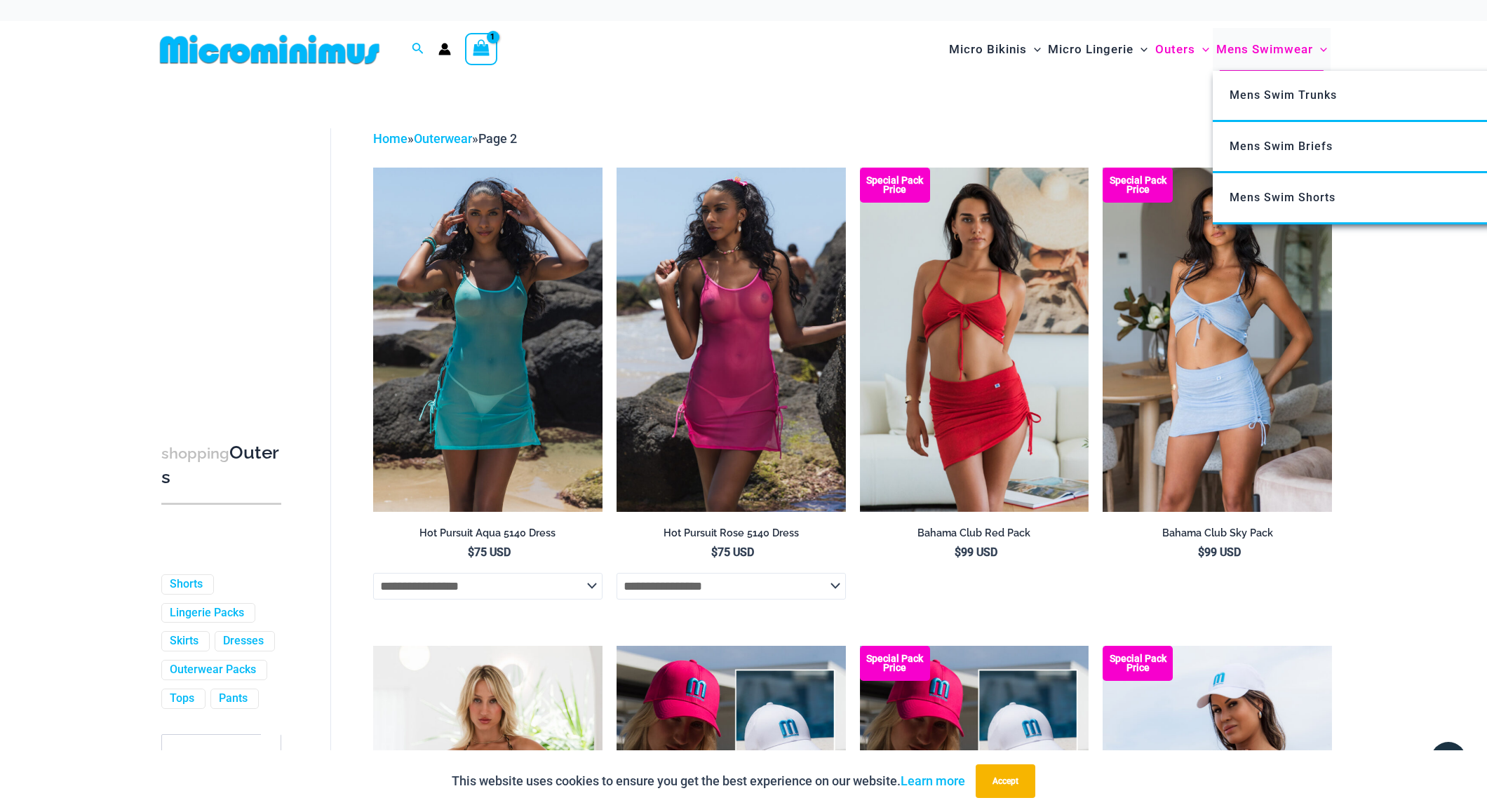
click at [1248, 47] on span "Mens Swimwear" at bounding box center [1265, 49] width 97 height 36
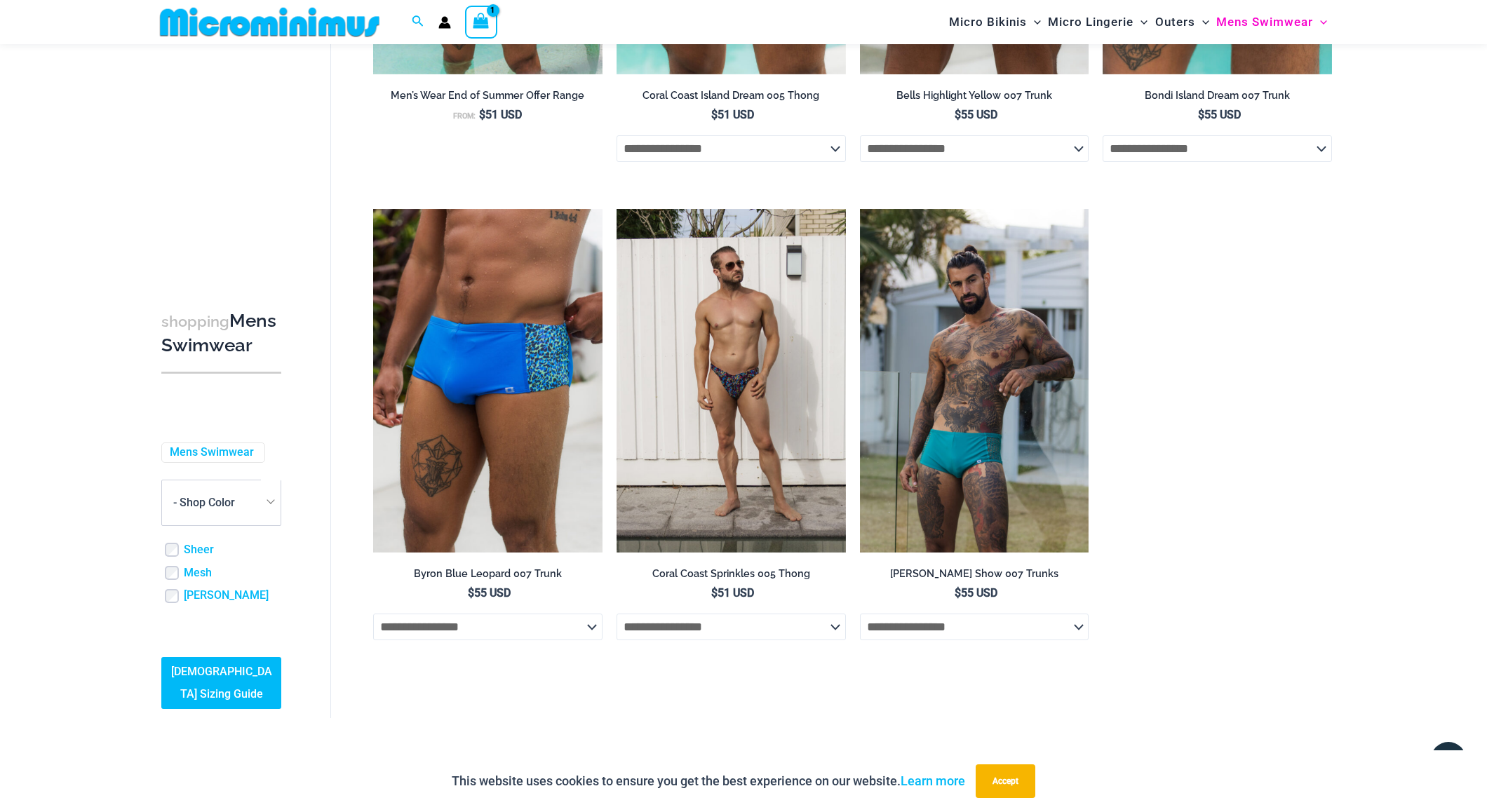
scroll to position [2939, 0]
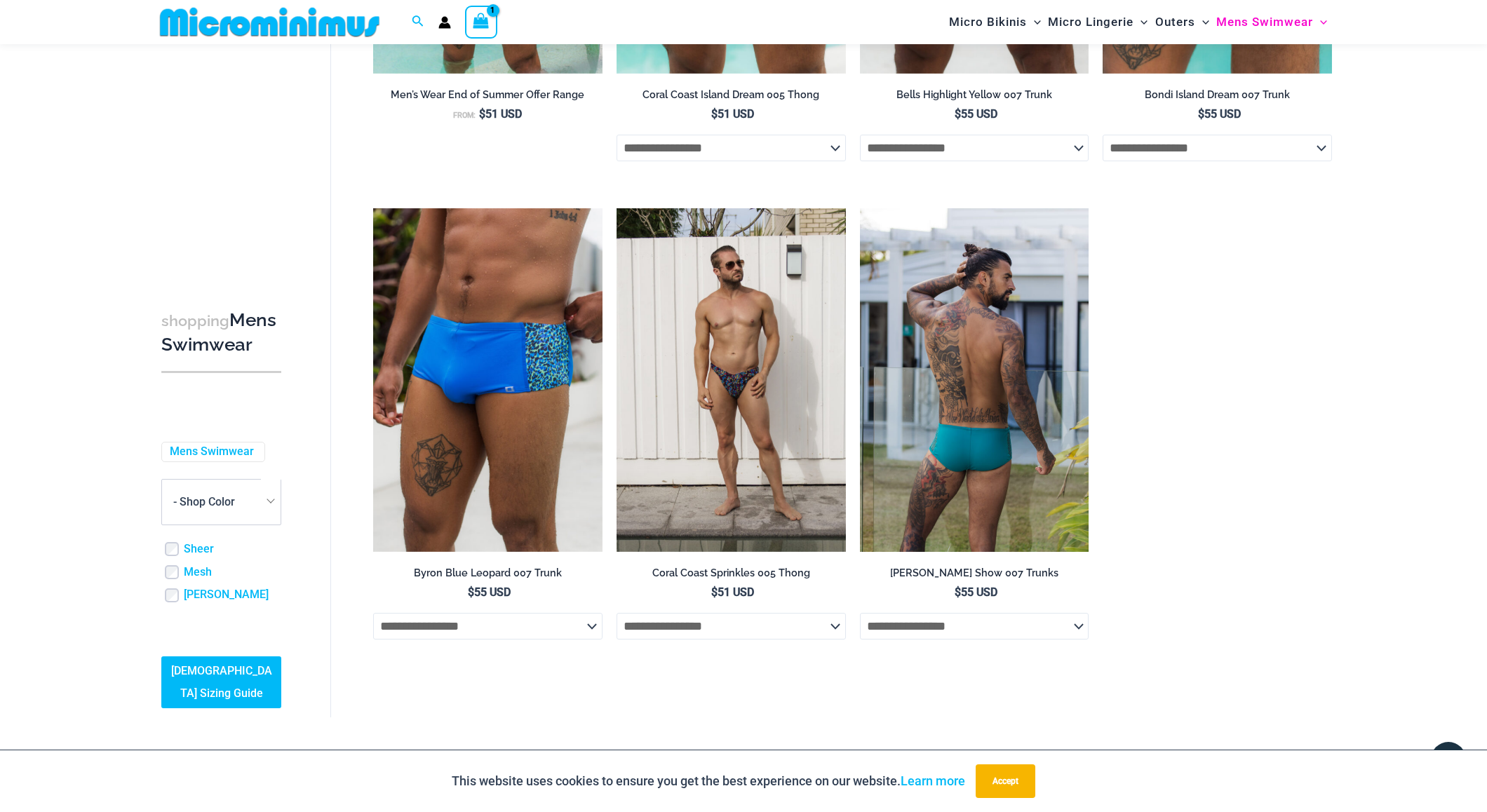
click at [1032, 405] on img at bounding box center [975, 380] width 230 height 343
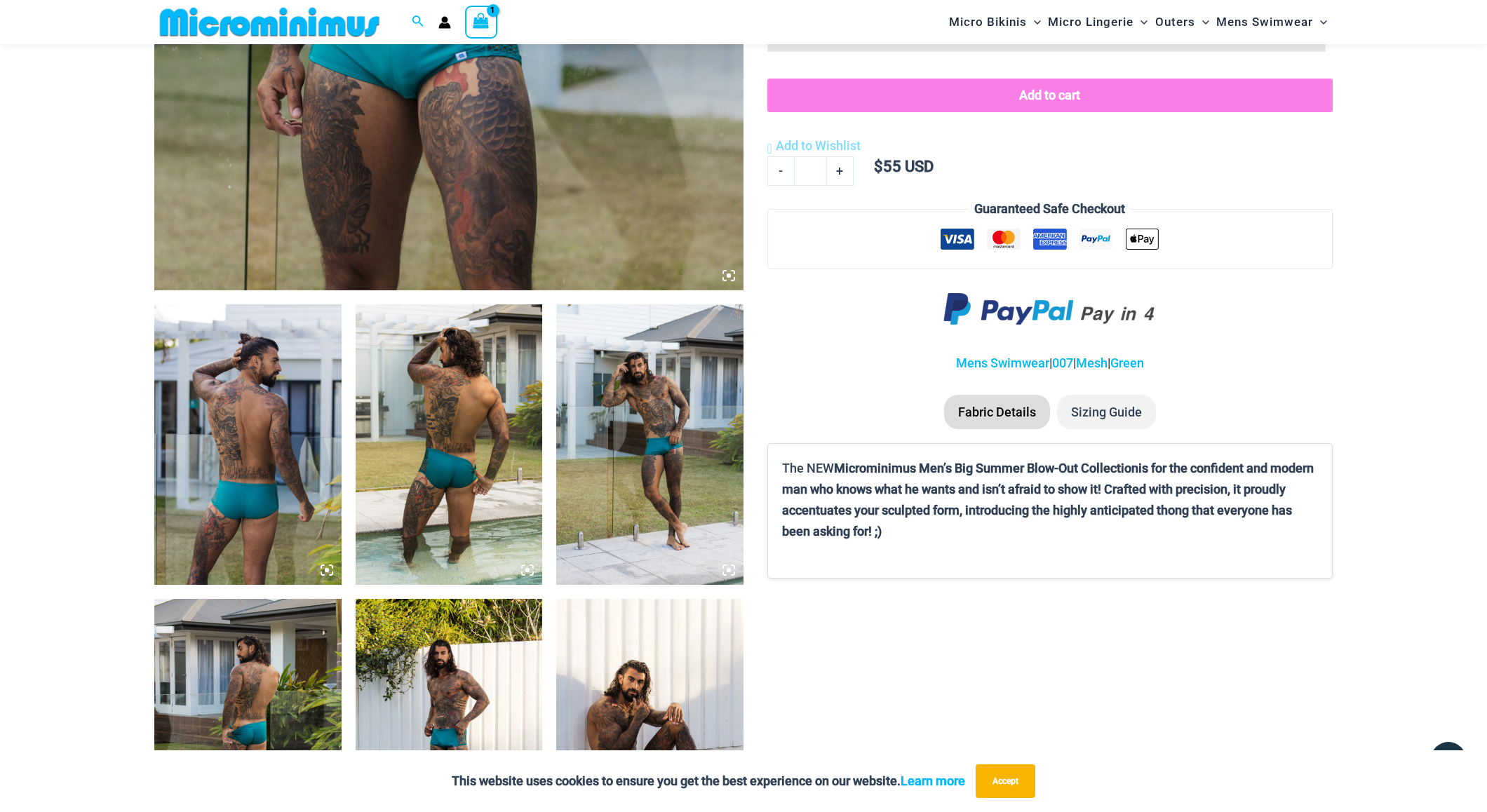
scroll to position [724, 0]
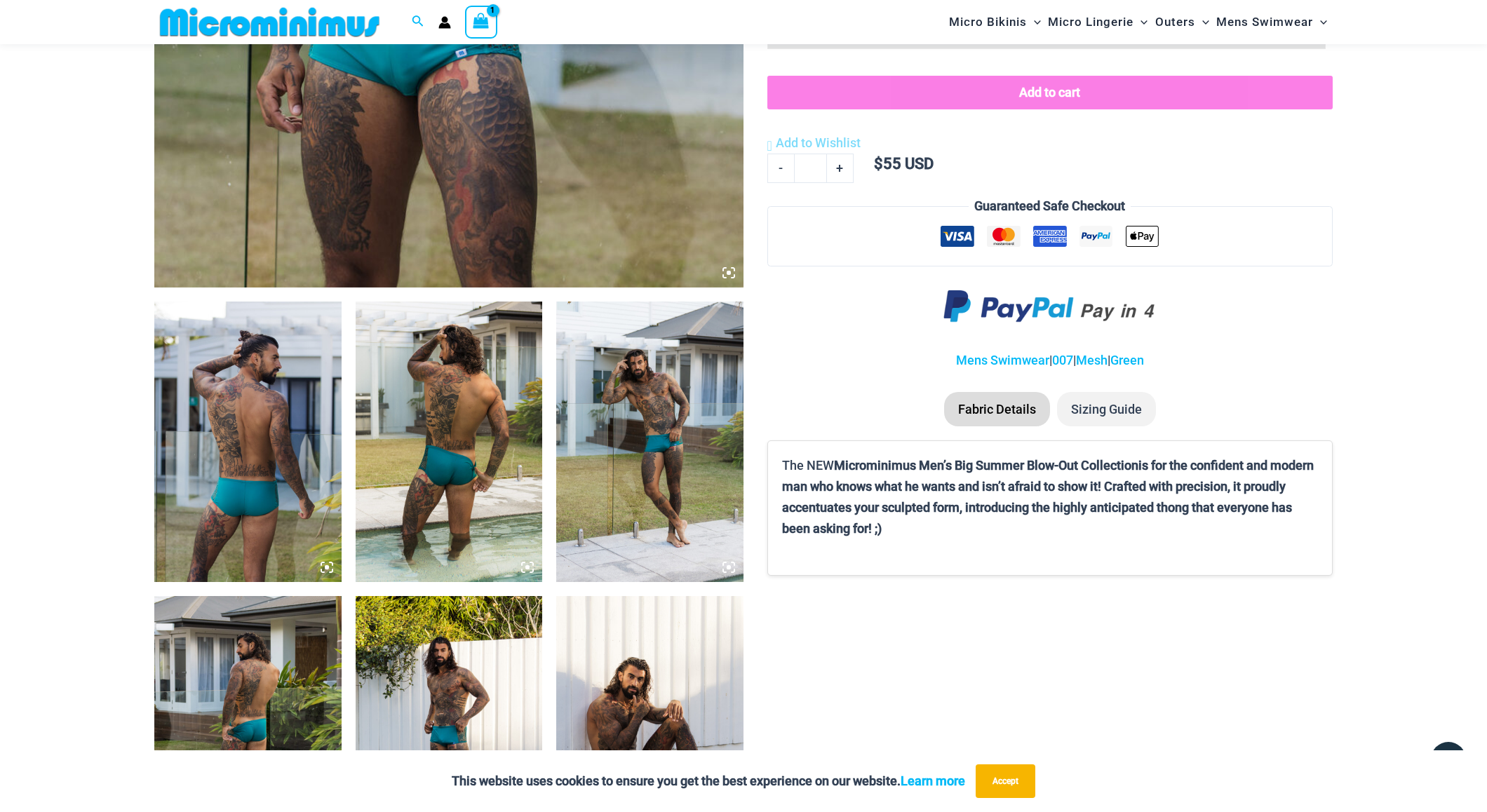
click at [636, 453] on img at bounding box center [649, 442] width 187 height 281
